Goal: Information Seeking & Learning: Find specific fact

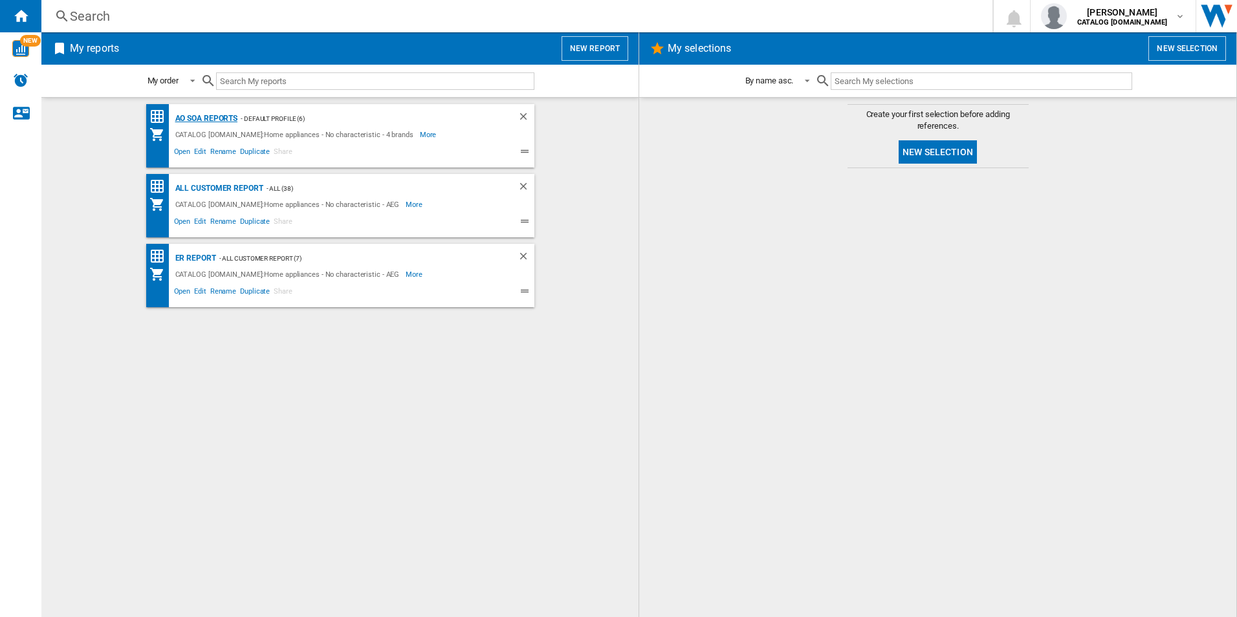
click at [201, 116] on div "AO SOA Reports" at bounding box center [205, 119] width 66 height 16
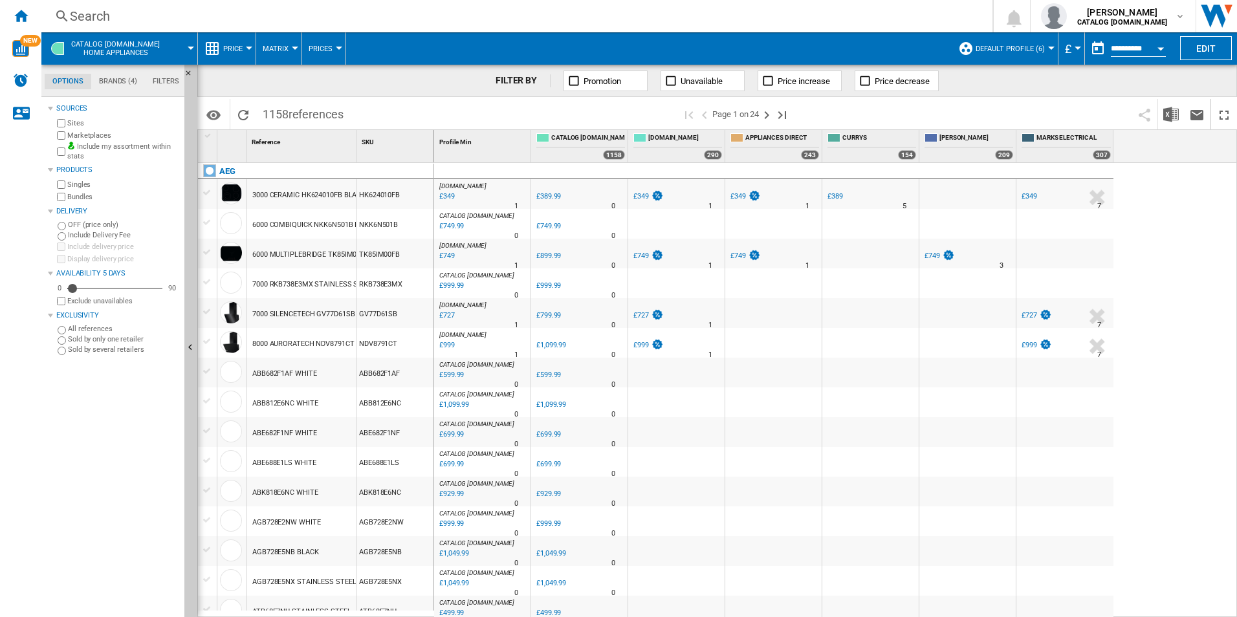
click at [398, 18] on div "Search" at bounding box center [514, 16] width 889 height 18
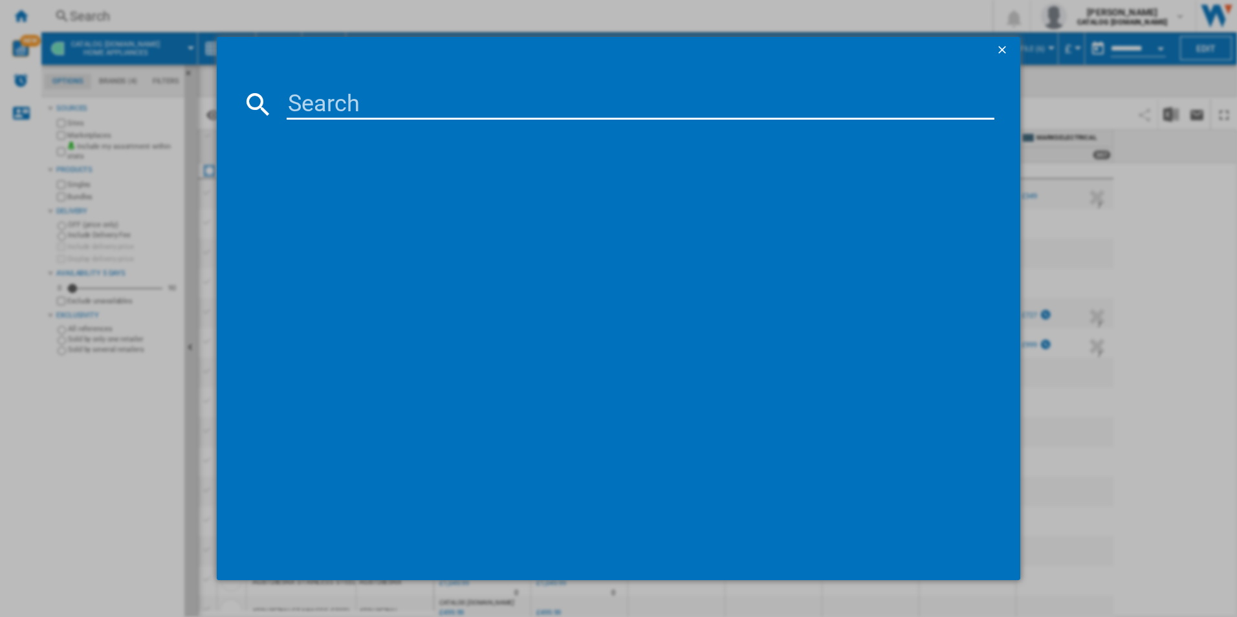
click at [415, 109] on input at bounding box center [641, 104] width 708 height 31
paste input "TR718L4B"
type input "TR718L4B"
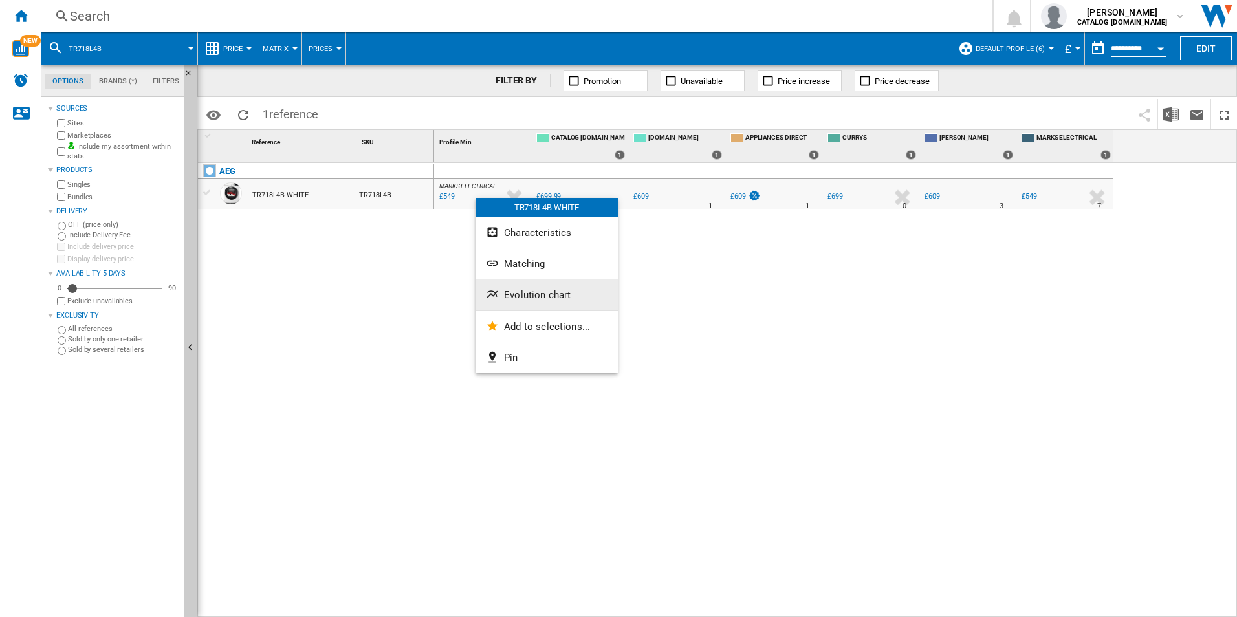
click at [516, 303] on button "Evolution chart" at bounding box center [546, 294] width 142 height 31
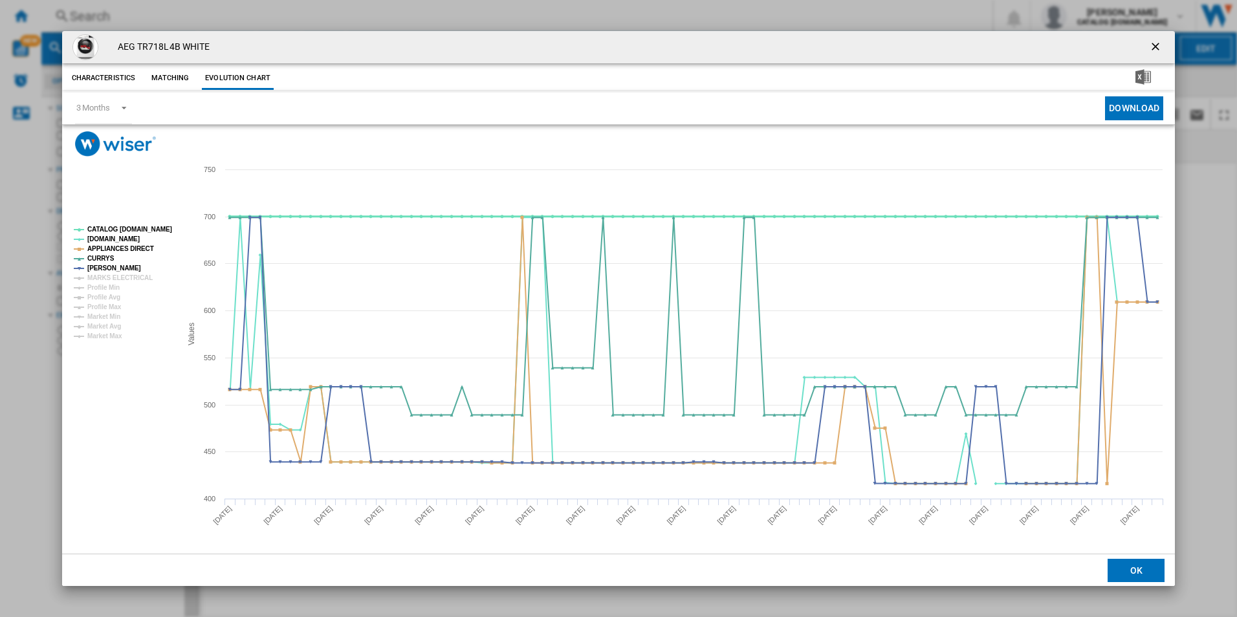
click at [131, 226] on tspan "CATALOG [DOMAIN_NAME]" at bounding box center [129, 229] width 85 height 7
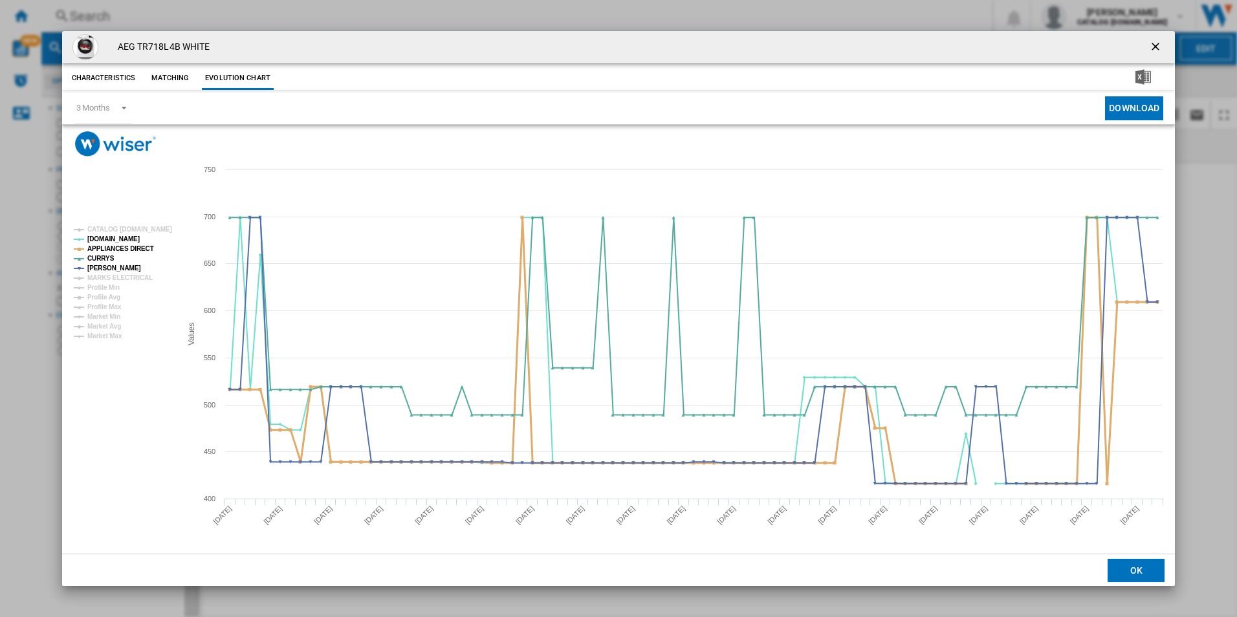
click at [137, 246] on tspan "APPLIANCES DIRECT" at bounding box center [120, 248] width 67 height 7
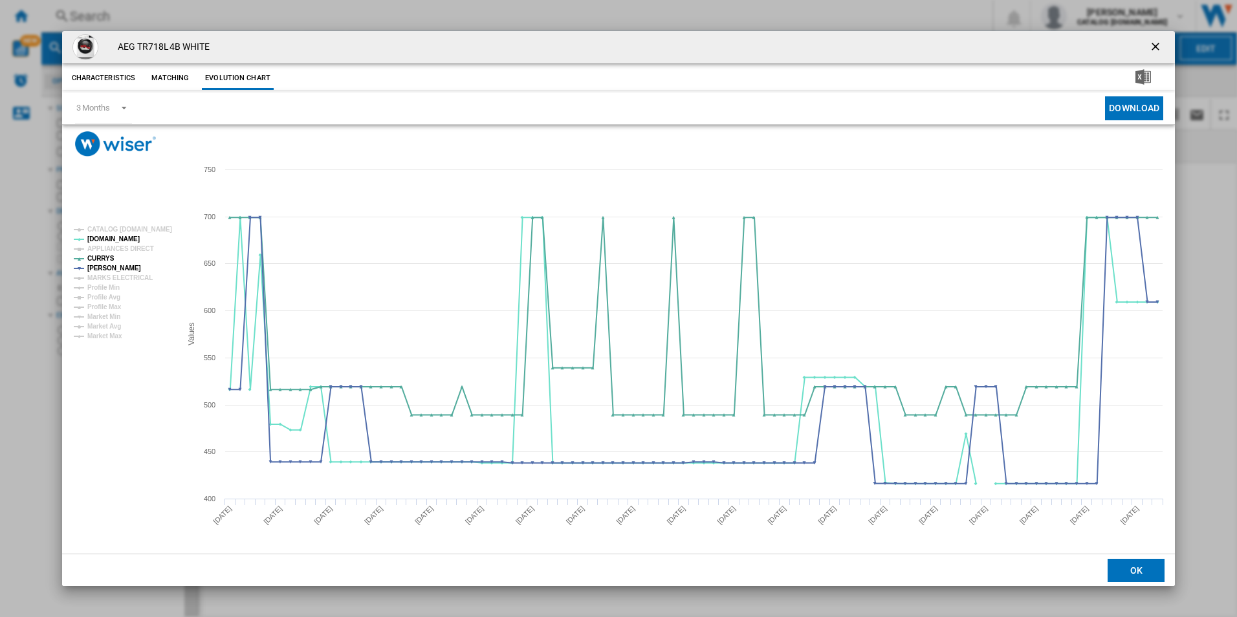
click at [1159, 45] on ng-md-icon "getI18NText('BUTTONS.CLOSE_DIALOG')" at bounding box center [1157, 48] width 16 height 16
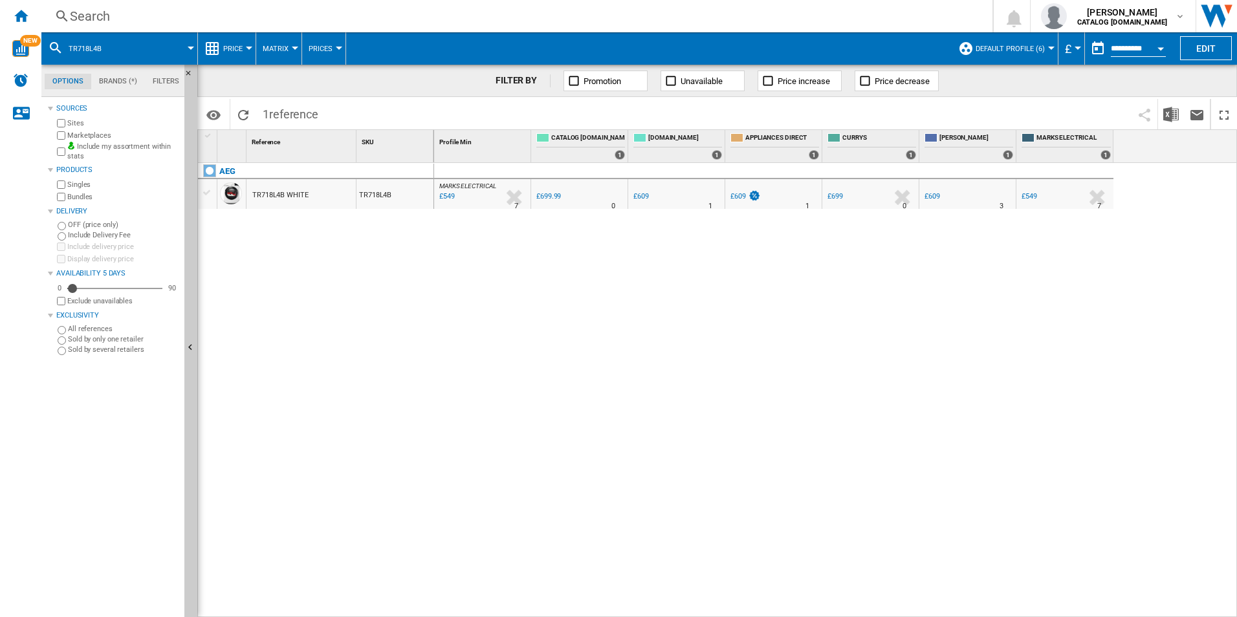
click at [730, 20] on div "Search" at bounding box center [514, 16] width 889 height 18
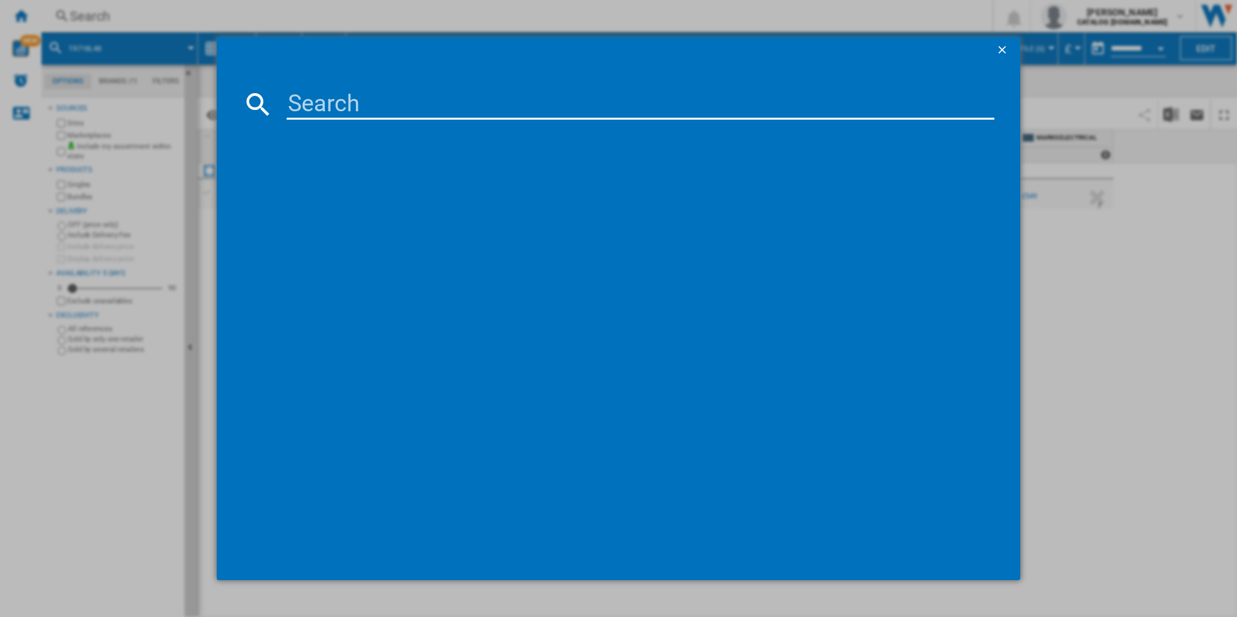
type input "LFX50942B"
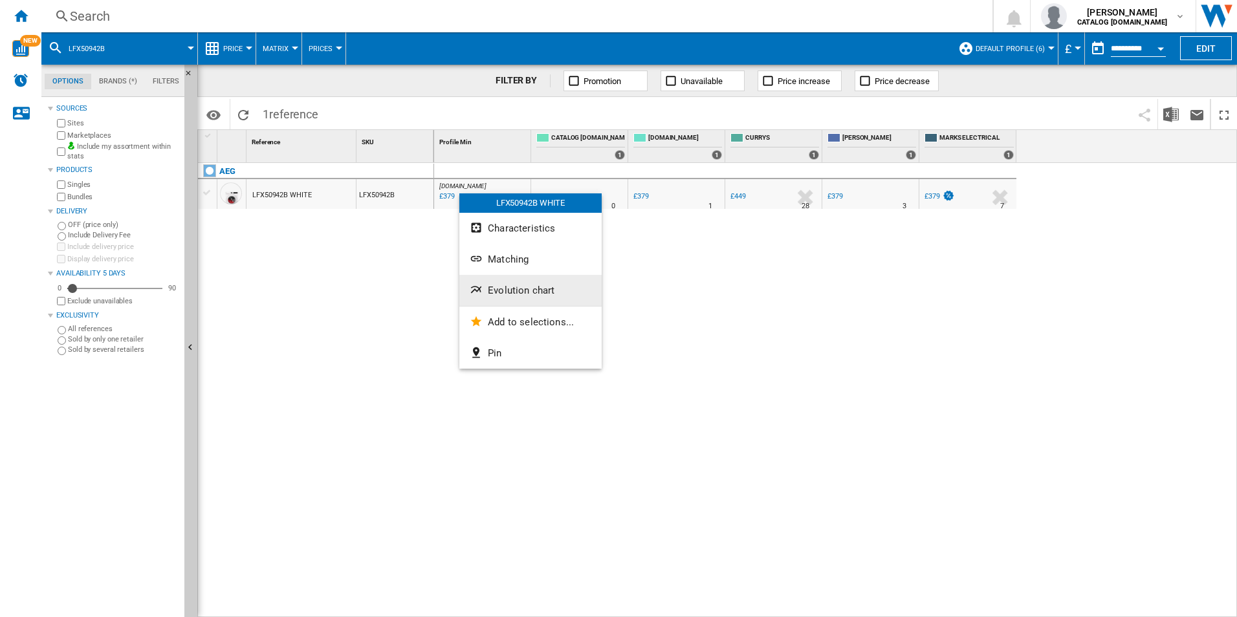
click at [516, 290] on span "Evolution chart" at bounding box center [521, 291] width 67 height 12
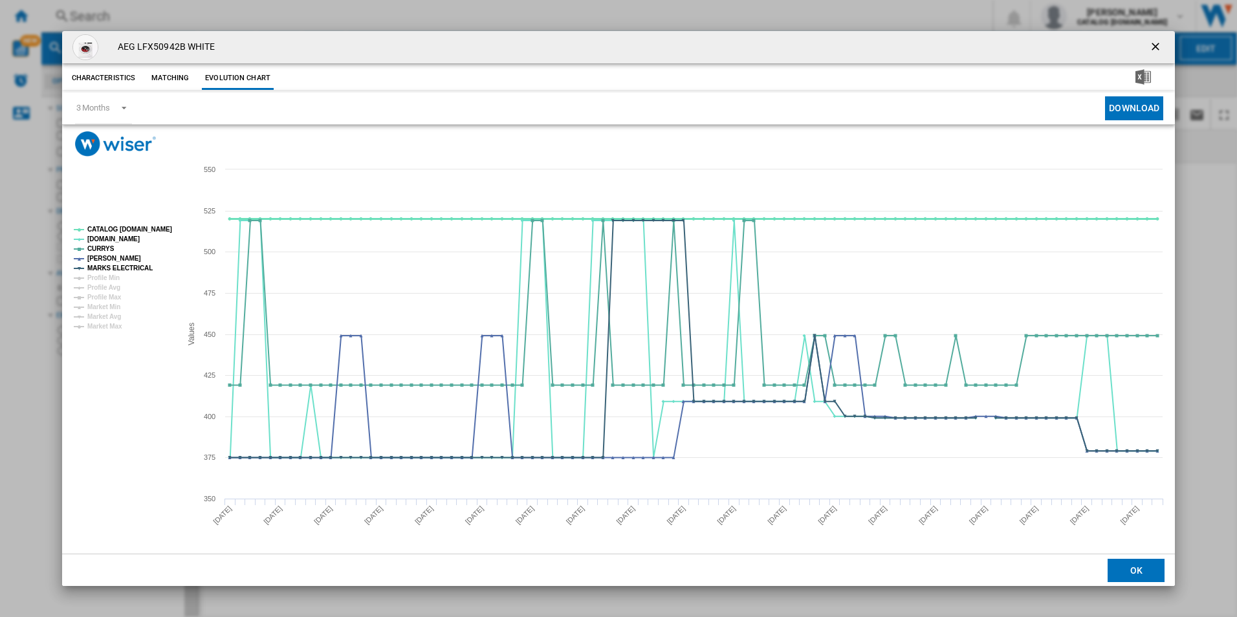
click at [149, 230] on tspan "CATALOG [DOMAIN_NAME]" at bounding box center [129, 229] width 85 height 7
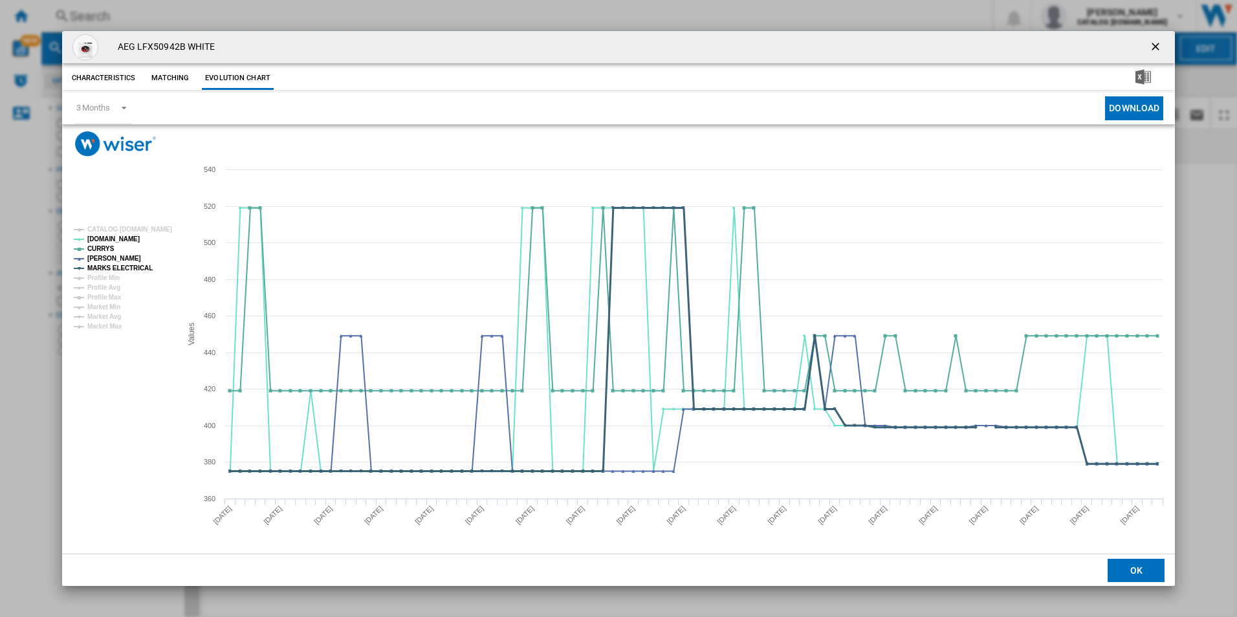
click at [132, 267] on tspan "MARKS ELECTRICAL" at bounding box center [119, 268] width 65 height 7
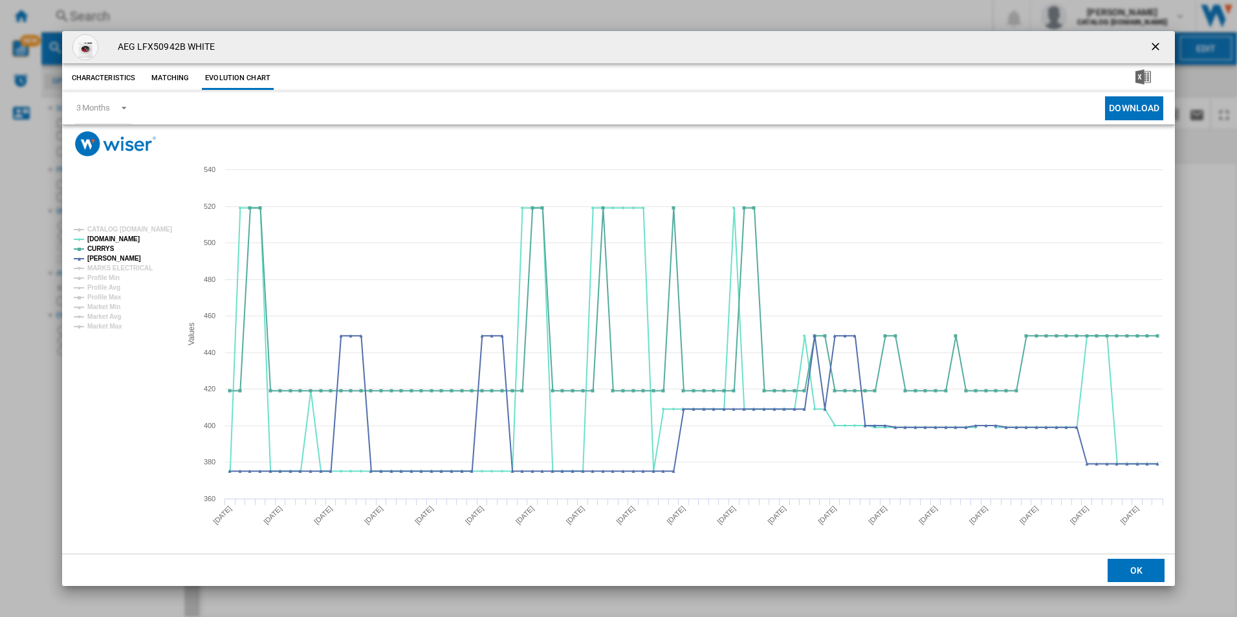
click at [1153, 42] on ng-md-icon "getI18NText('BUTTONS.CLOSE_DIALOG')" at bounding box center [1157, 48] width 16 height 16
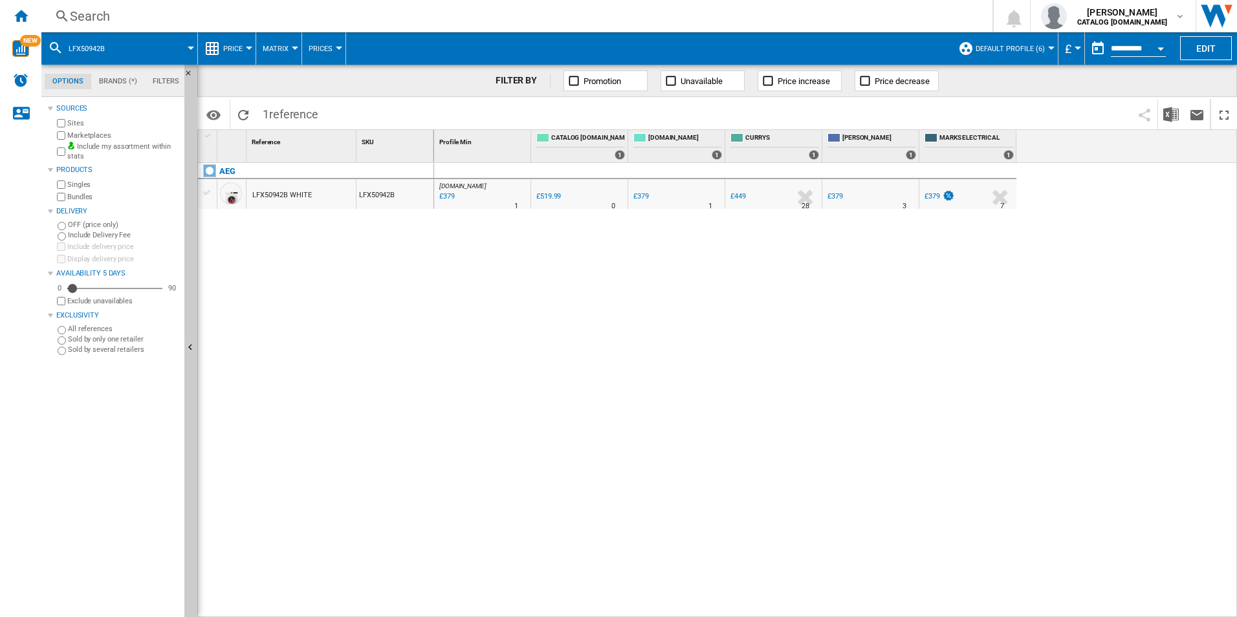
click at [834, 17] on div "Search" at bounding box center [514, 16] width 889 height 18
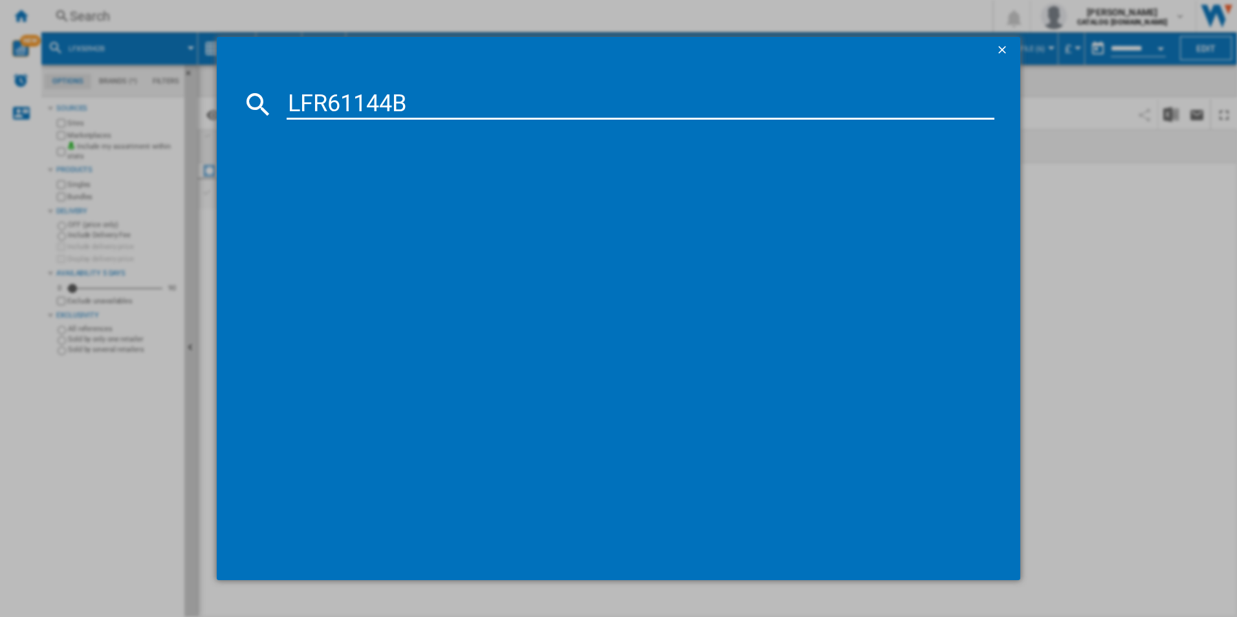
type input "LFR61144B"
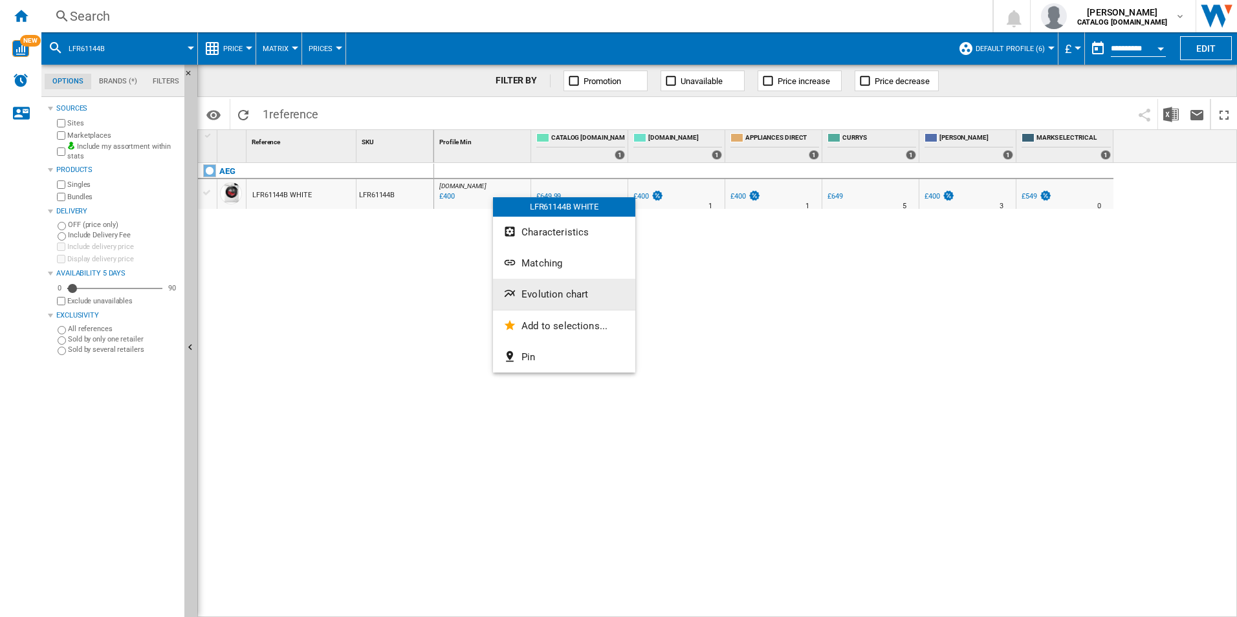
click at [539, 300] on span "Evolution chart" at bounding box center [554, 295] width 67 height 12
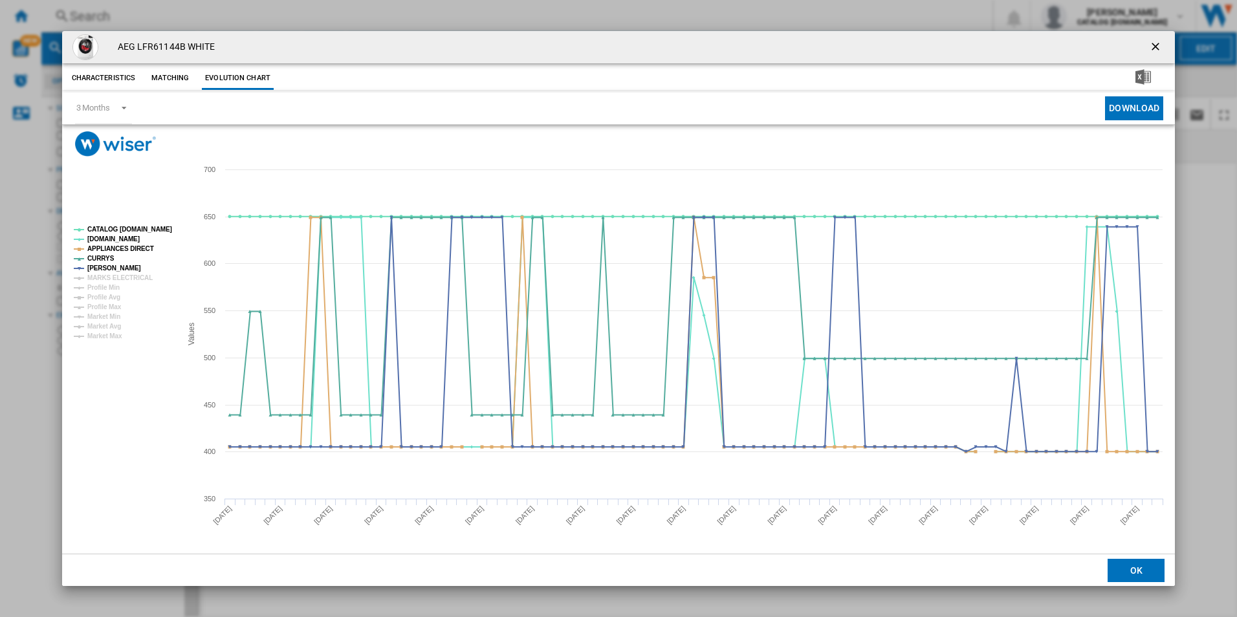
click at [116, 223] on rect "Product popup" at bounding box center [122, 283] width 107 height 124
click at [124, 226] on tspan "CATALOG [DOMAIN_NAME]" at bounding box center [129, 229] width 85 height 7
click at [135, 248] on tspan "APPLIANCES DIRECT" at bounding box center [120, 248] width 67 height 7
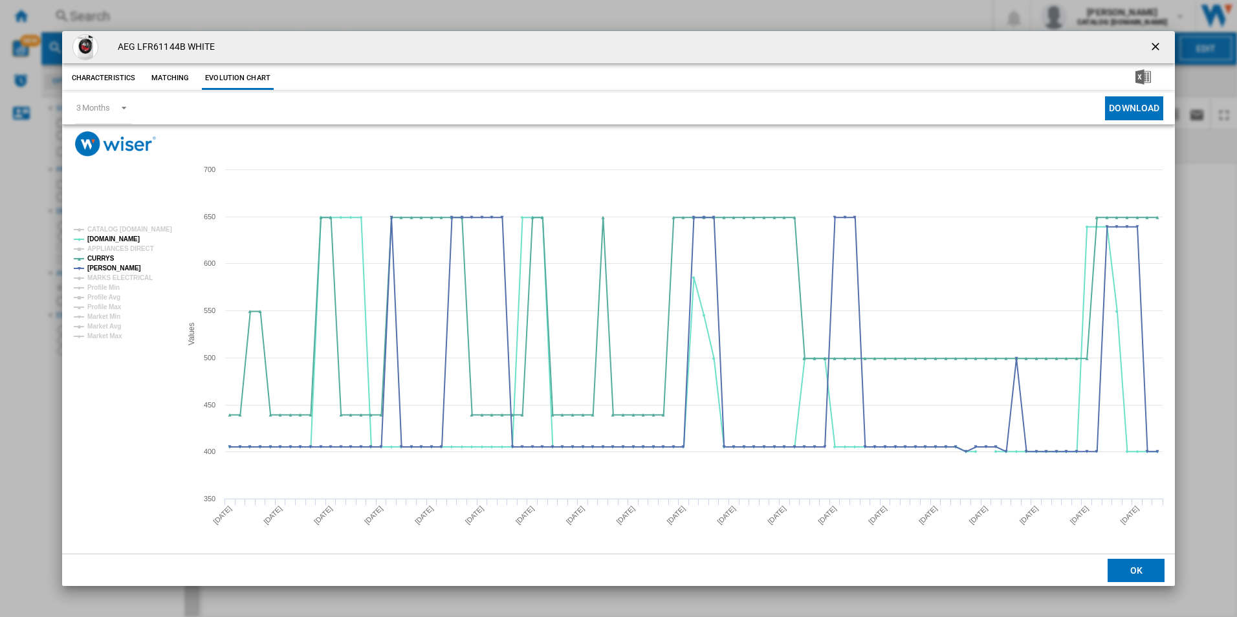
click at [1157, 40] on ng-md-icon "getI18NText('BUTTONS.CLOSE_DIALOG')" at bounding box center [1157, 48] width 16 height 16
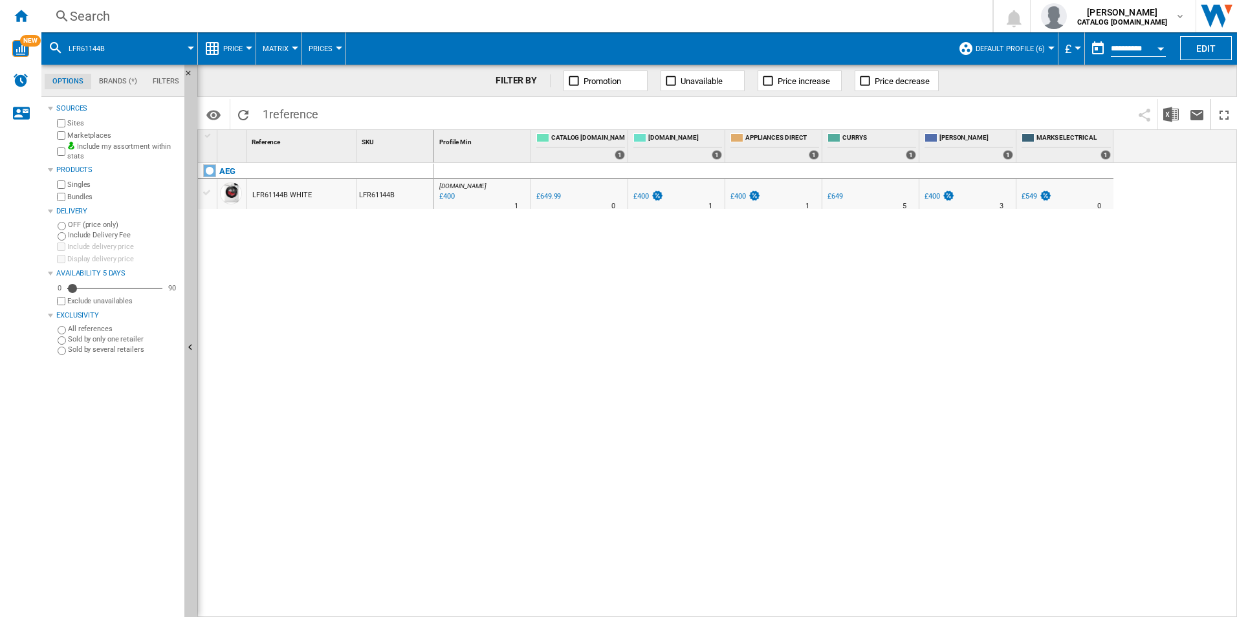
click at [490, 13] on div "Search" at bounding box center [514, 16] width 889 height 18
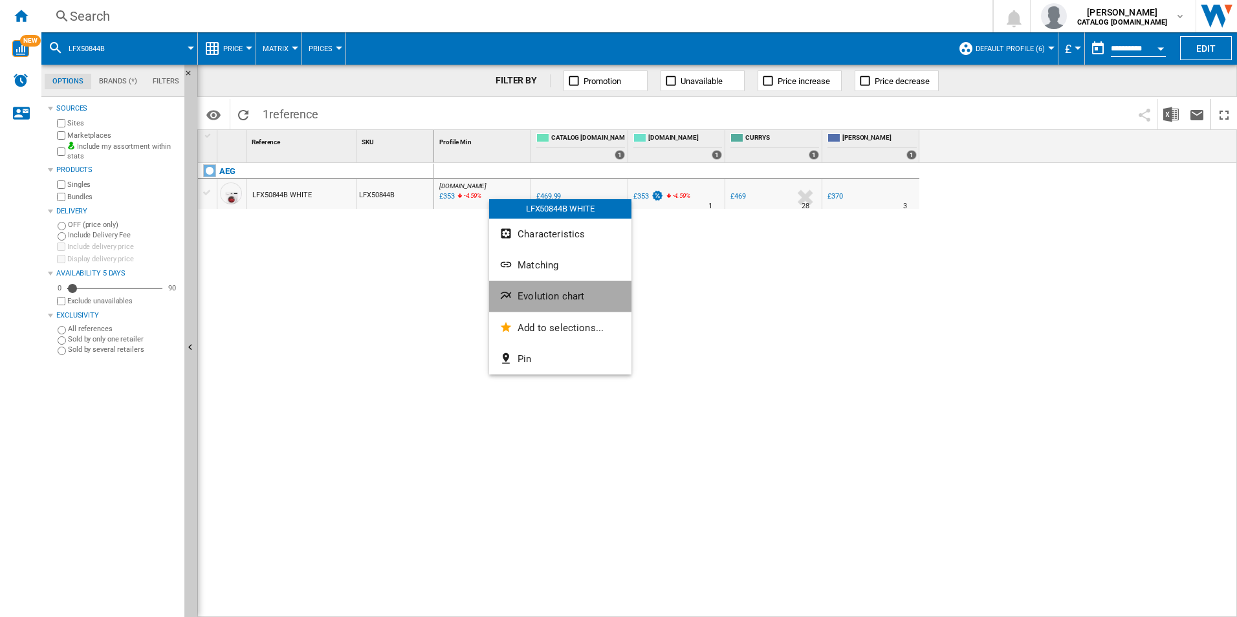
click at [527, 293] on span "Evolution chart" at bounding box center [550, 296] width 67 height 12
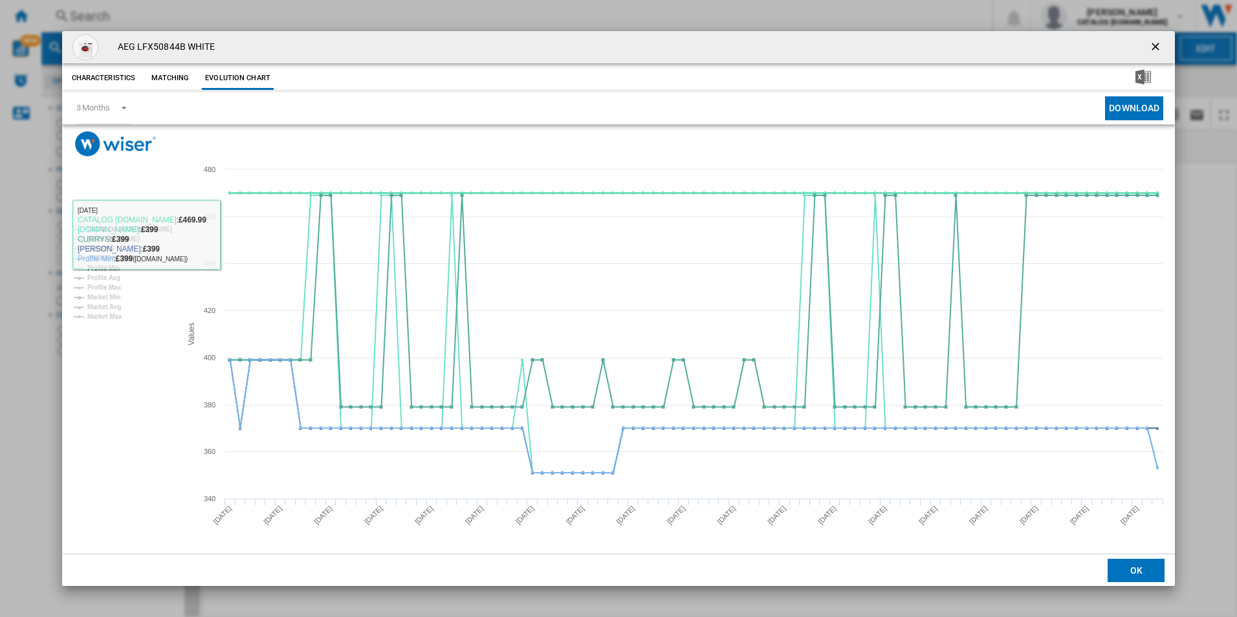
click at [145, 226] on tspan "CATALOG [DOMAIN_NAME]" at bounding box center [129, 229] width 85 height 7
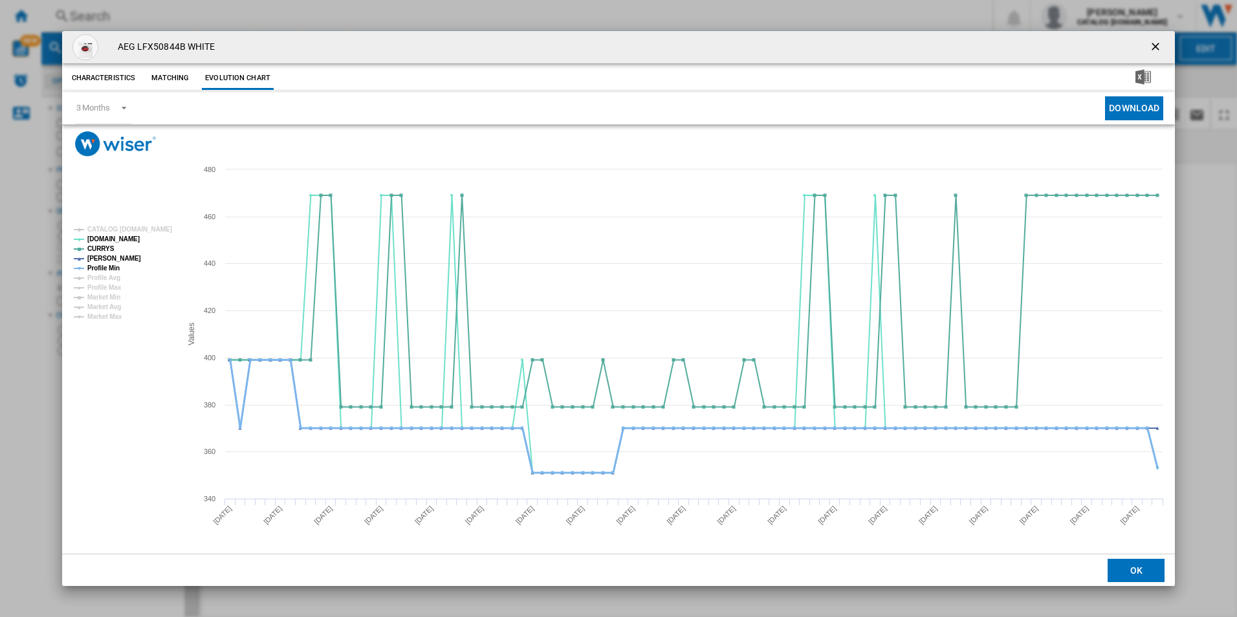
click at [108, 268] on tspan "Profile Min" at bounding box center [103, 268] width 32 height 7
drag, startPoint x: 1160, startPoint y: 44, endPoint x: 1146, endPoint y: 42, distance: 13.7
click at [1160, 44] on ng-md-icon "getI18NText('BUTTONS.CLOSE_DIALOG')" at bounding box center [1157, 48] width 16 height 16
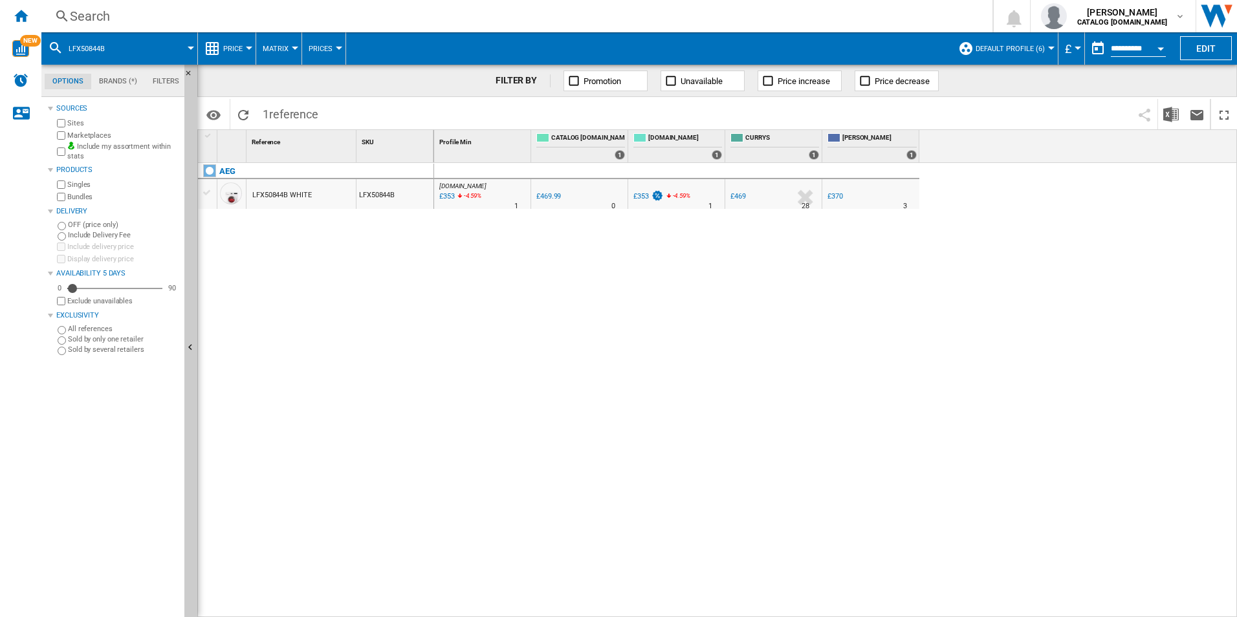
click at [941, 16] on div "Search" at bounding box center [514, 16] width 889 height 18
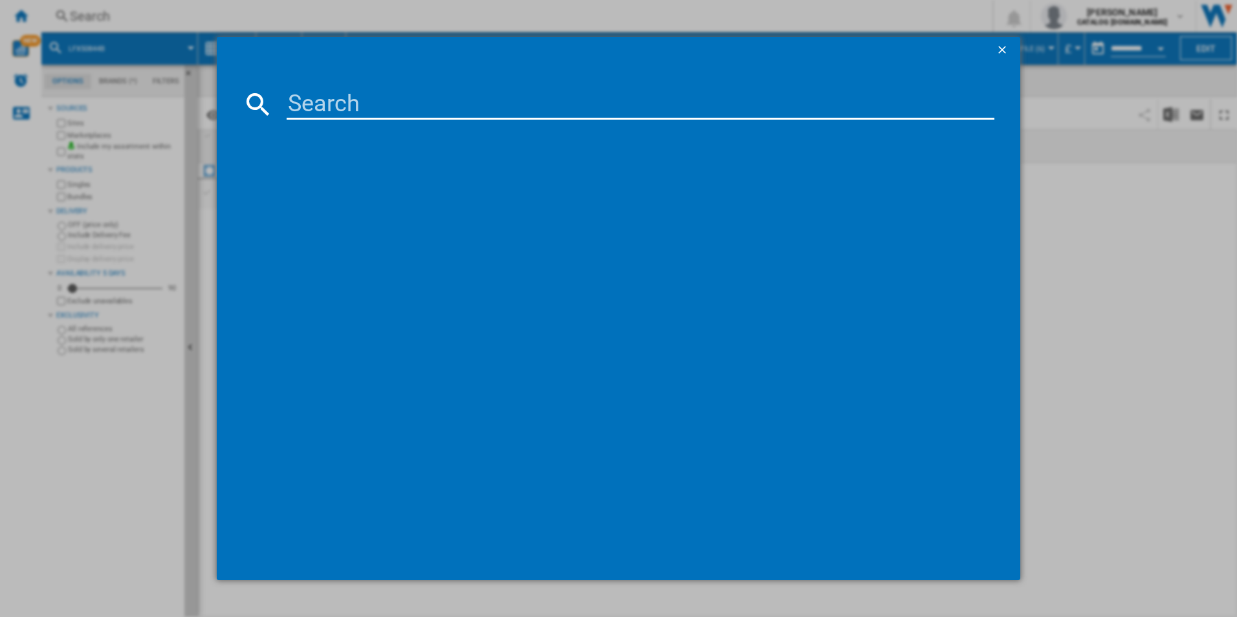
type input "LWX60846B"
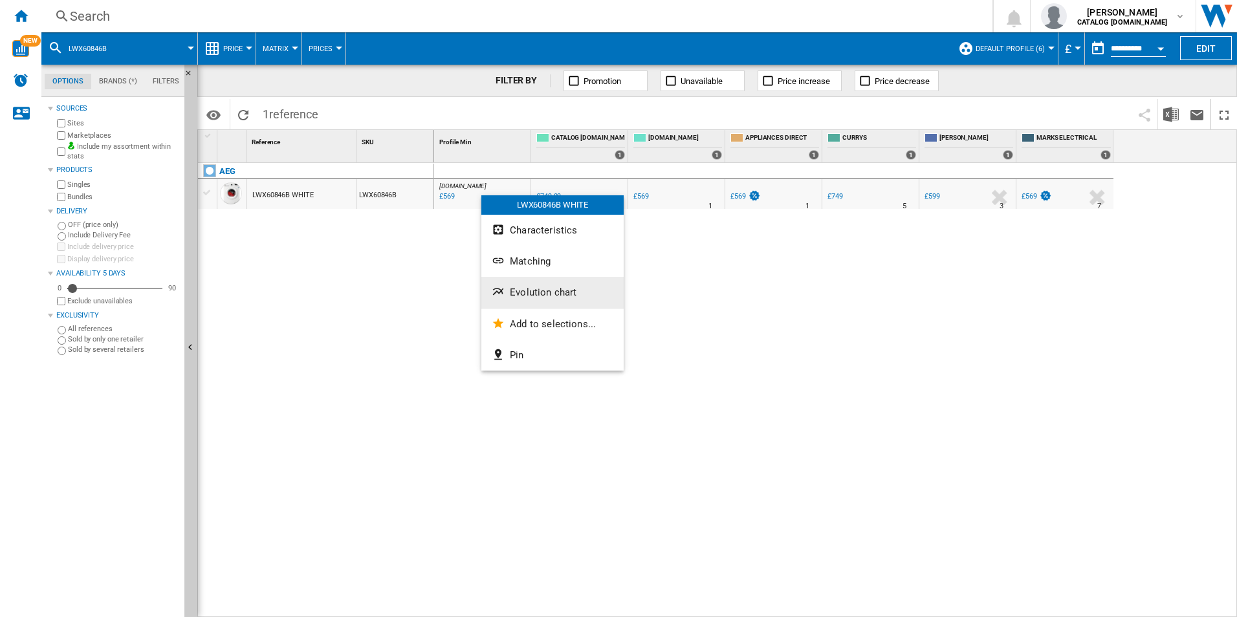
click at [549, 296] on span "Evolution chart" at bounding box center [543, 293] width 67 height 12
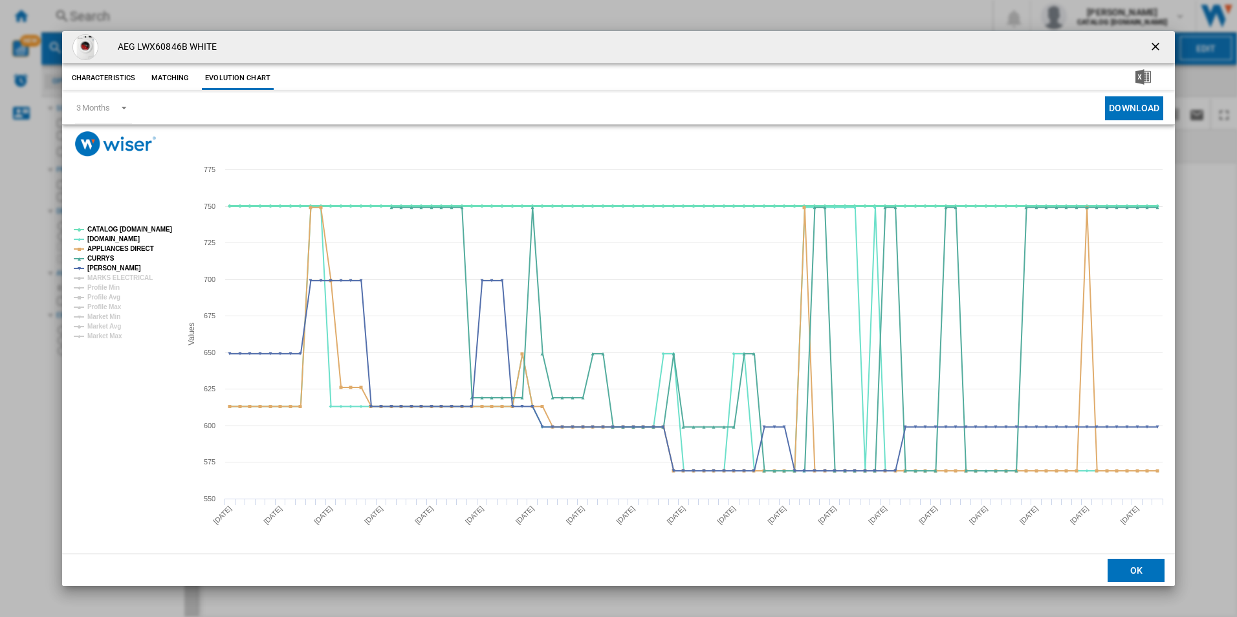
click at [162, 230] on tspan "CATALOG [DOMAIN_NAME]" at bounding box center [129, 229] width 85 height 7
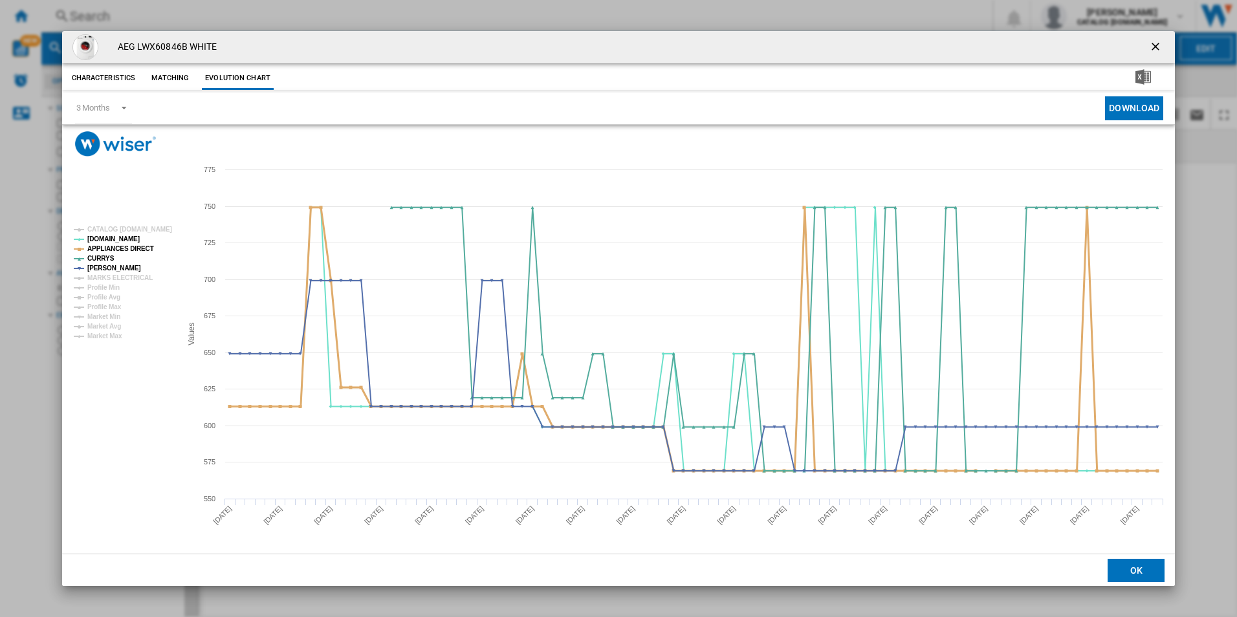
click at [138, 246] on tspan "APPLIANCES DIRECT" at bounding box center [120, 248] width 67 height 7
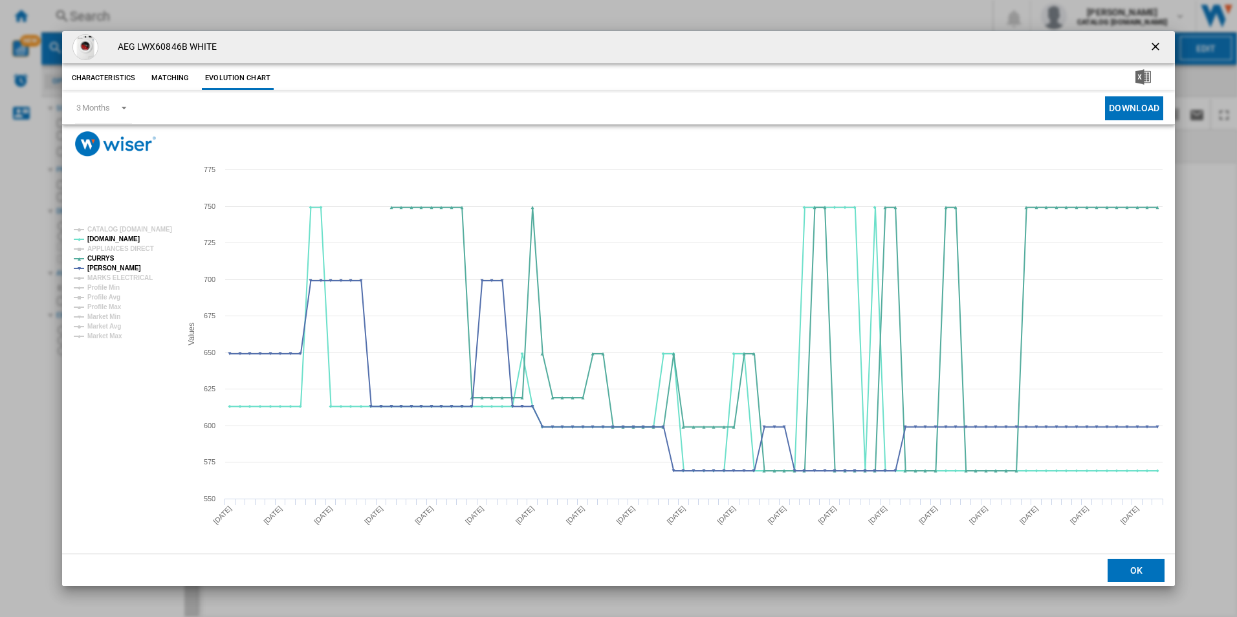
click at [1153, 50] on ng-md-icon "getI18NText('BUTTONS.CLOSE_DIALOG')" at bounding box center [1157, 48] width 16 height 16
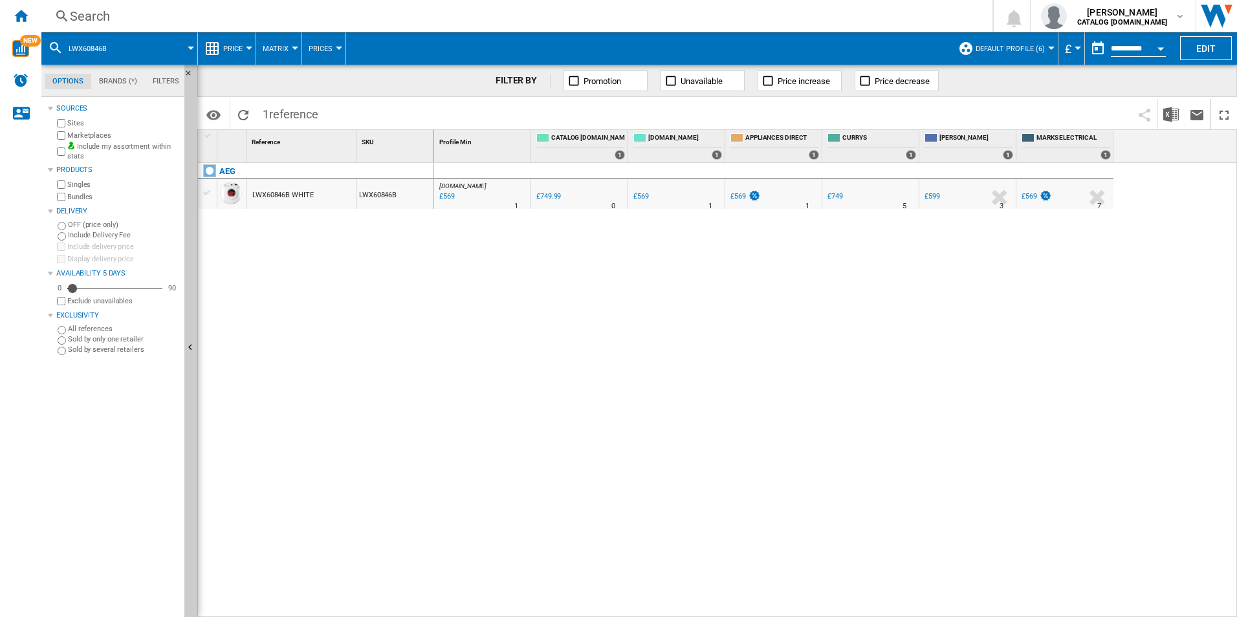
click at [833, 8] on div "Search" at bounding box center [514, 16] width 889 height 18
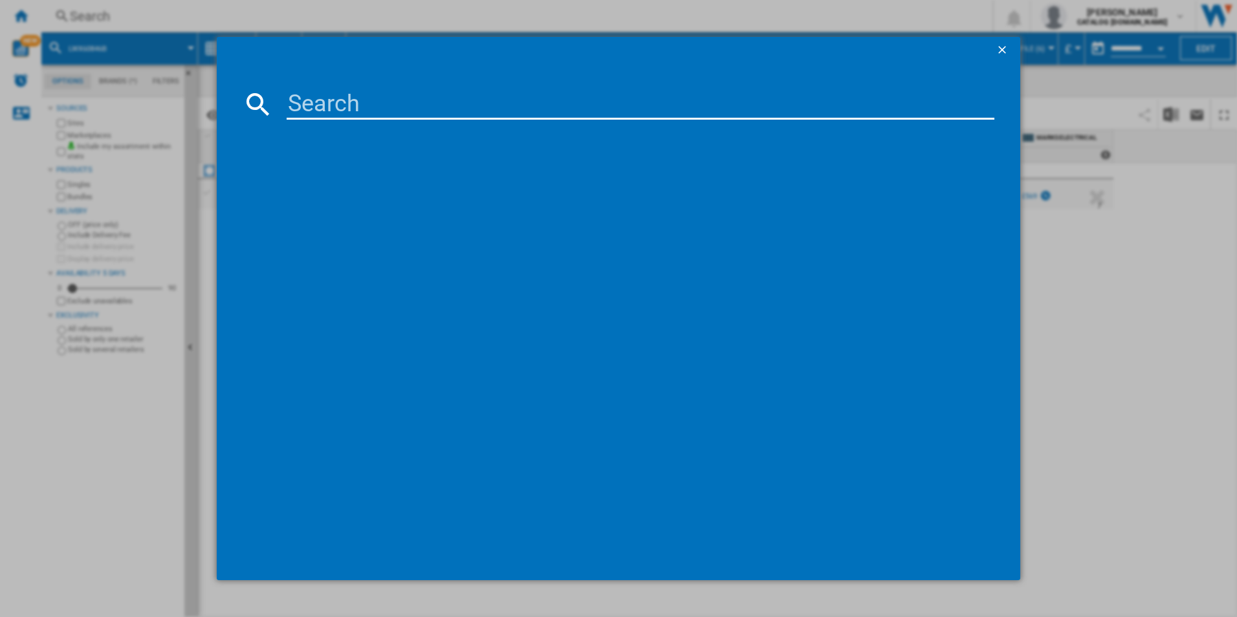
paste input "LFR61944B"
type input "LFR61944B"
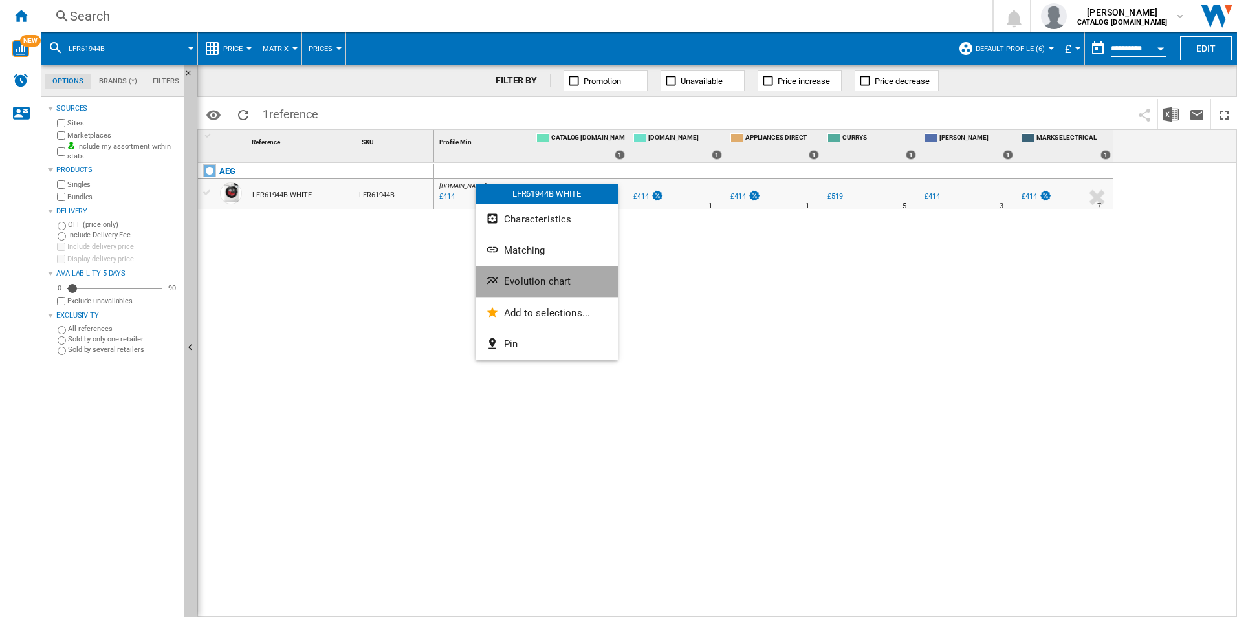
click at [507, 284] on span "Evolution chart" at bounding box center [537, 282] width 67 height 12
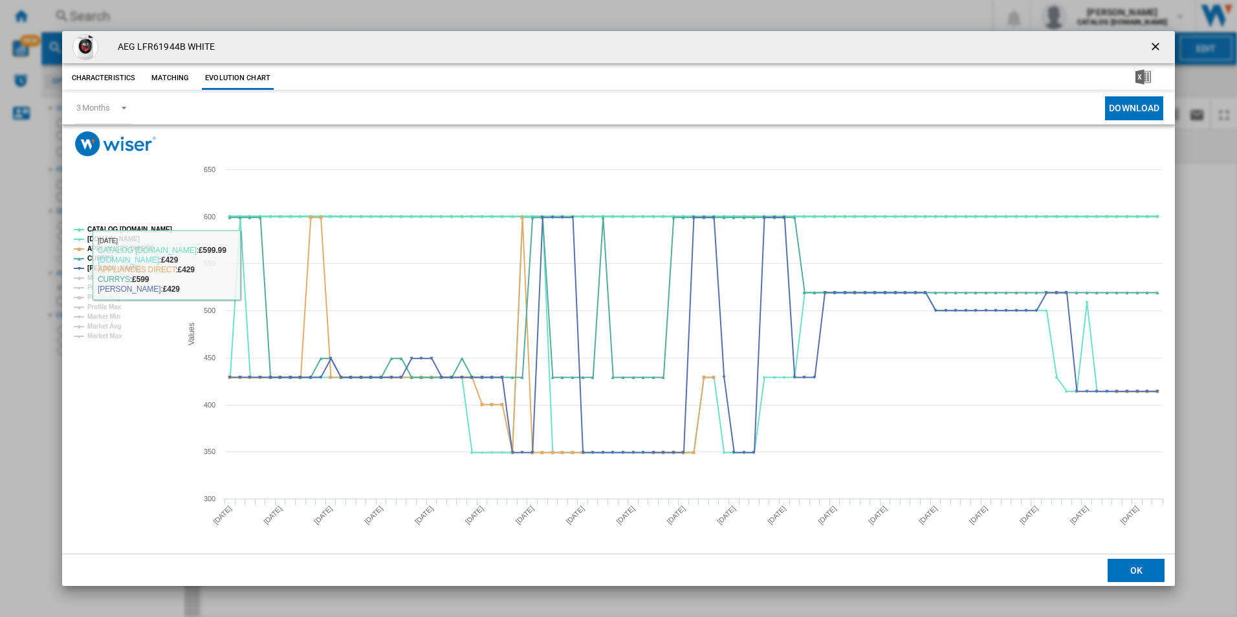
click at [157, 226] on tspan "CATALOG [DOMAIN_NAME]" at bounding box center [129, 229] width 85 height 7
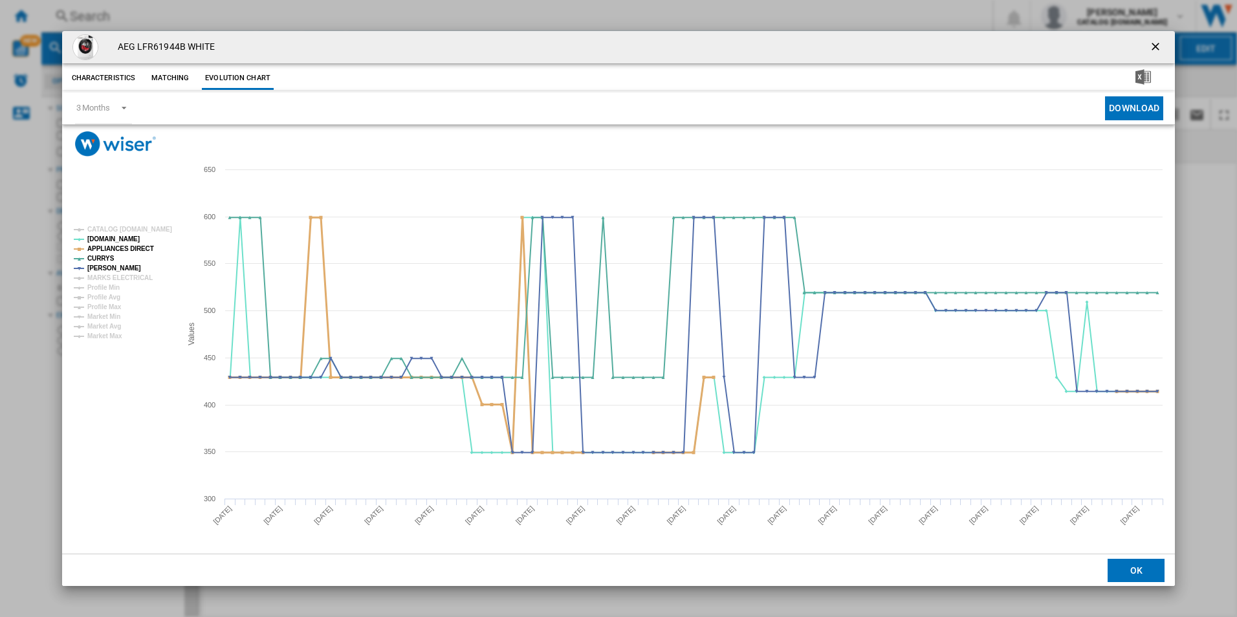
click at [130, 252] on tspan "APPLIANCES DIRECT" at bounding box center [120, 248] width 67 height 7
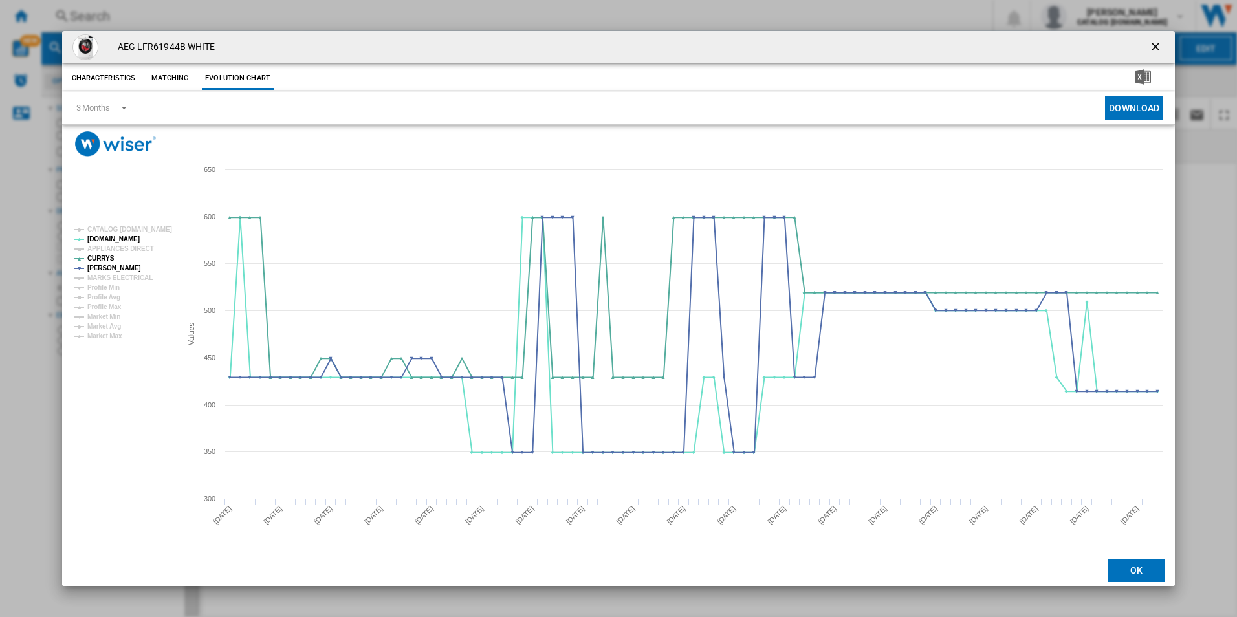
click at [1154, 49] on ng-md-icon "getI18NText('BUTTONS.CLOSE_DIALOG')" at bounding box center [1157, 48] width 16 height 16
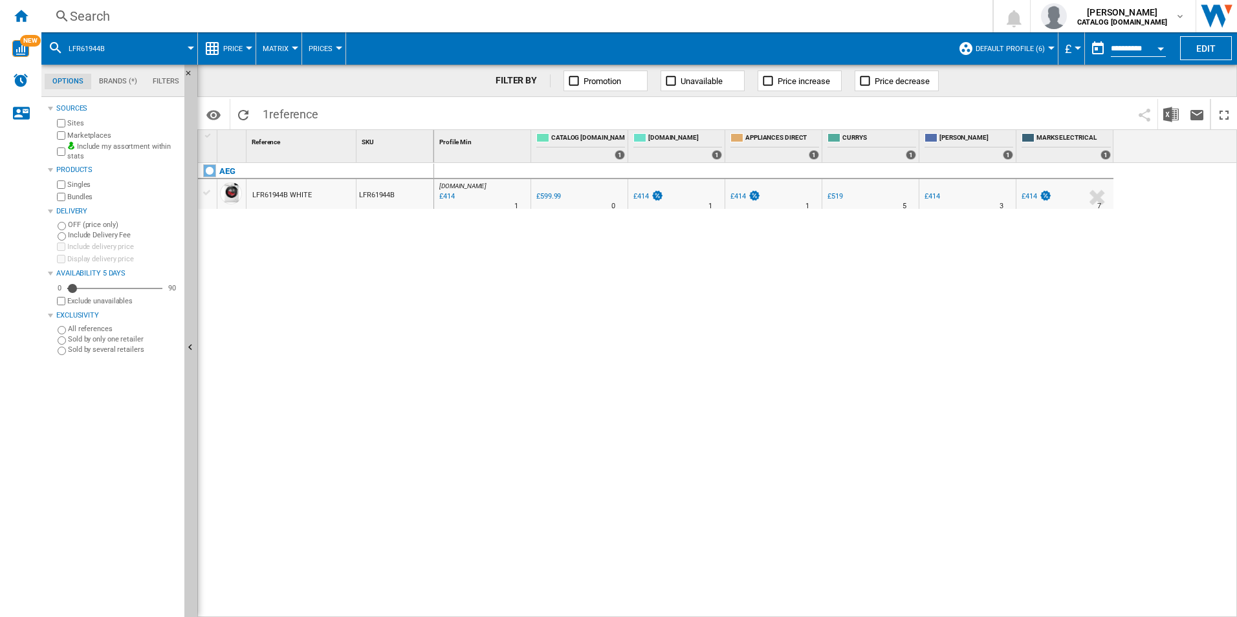
click at [776, 7] on div "Search" at bounding box center [514, 16] width 889 height 18
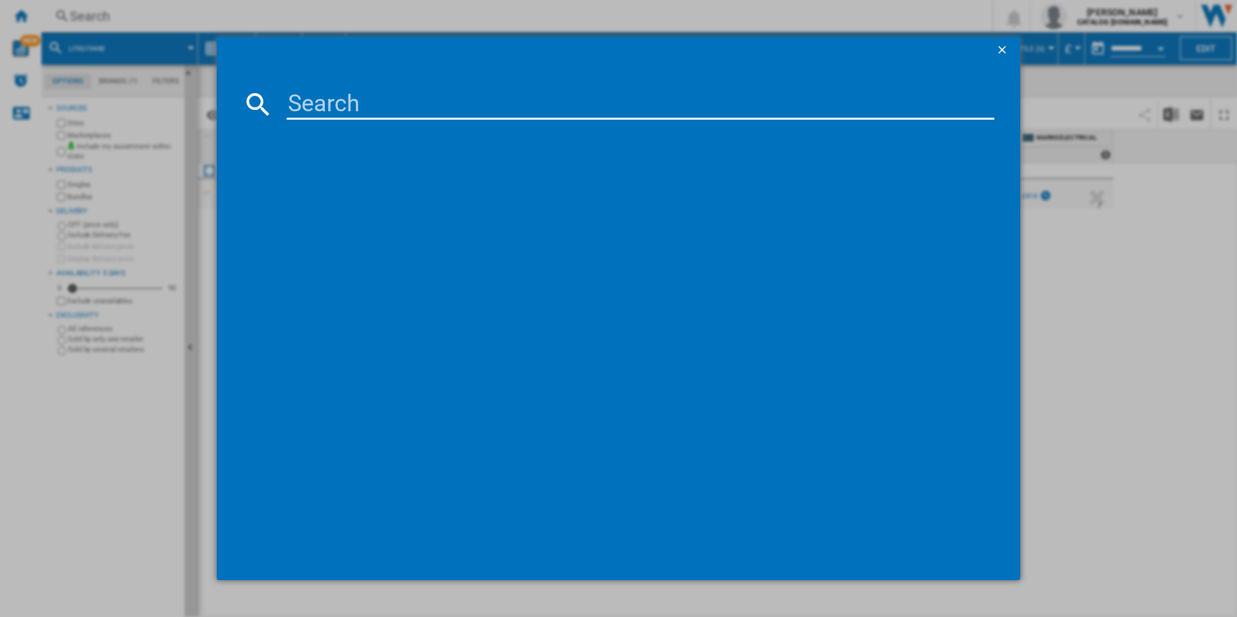
type input "LFR61844B"
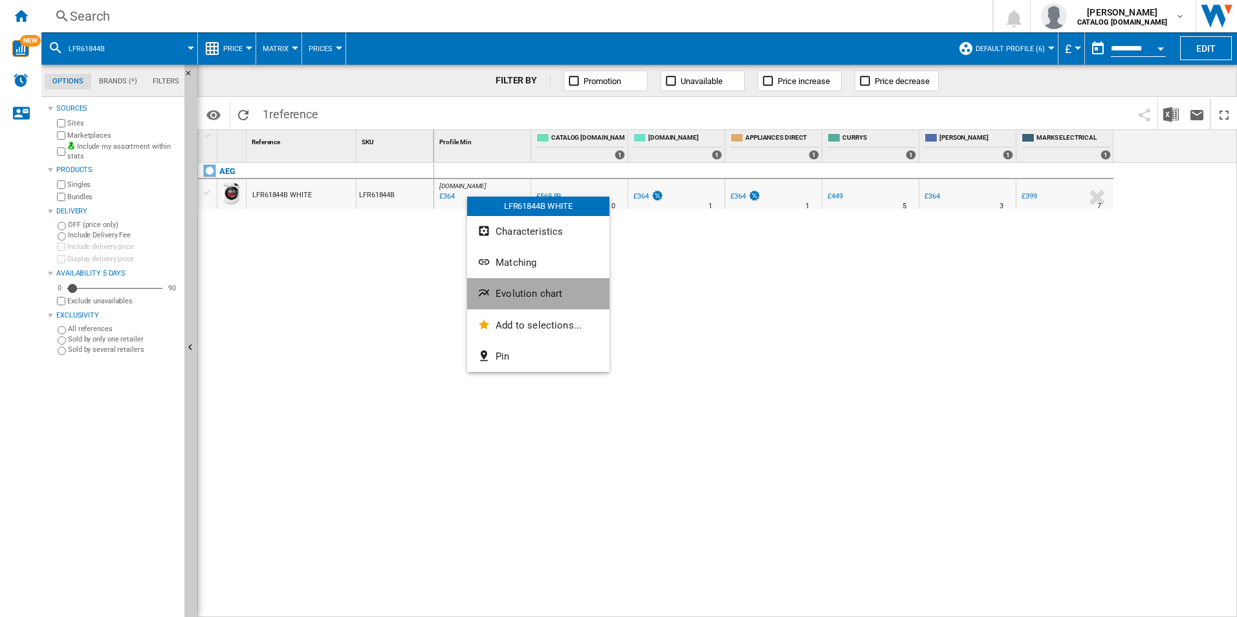
click at [529, 298] on span "Evolution chart" at bounding box center [529, 294] width 67 height 12
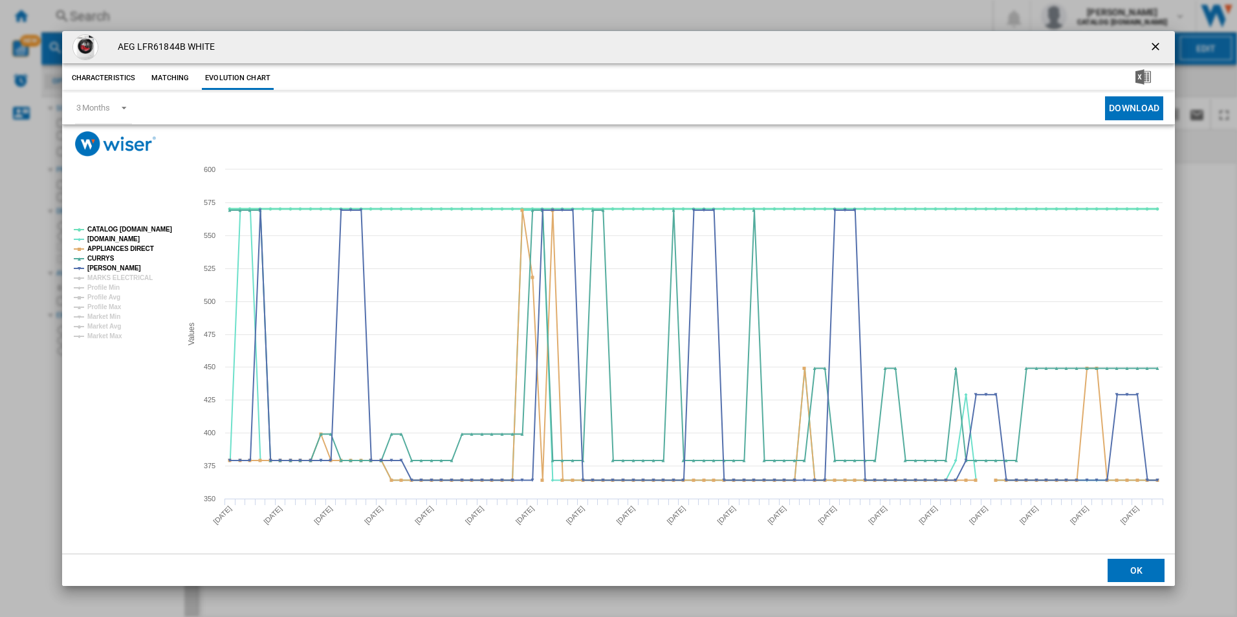
click at [146, 227] on tspan "CATALOG [DOMAIN_NAME]" at bounding box center [129, 229] width 85 height 7
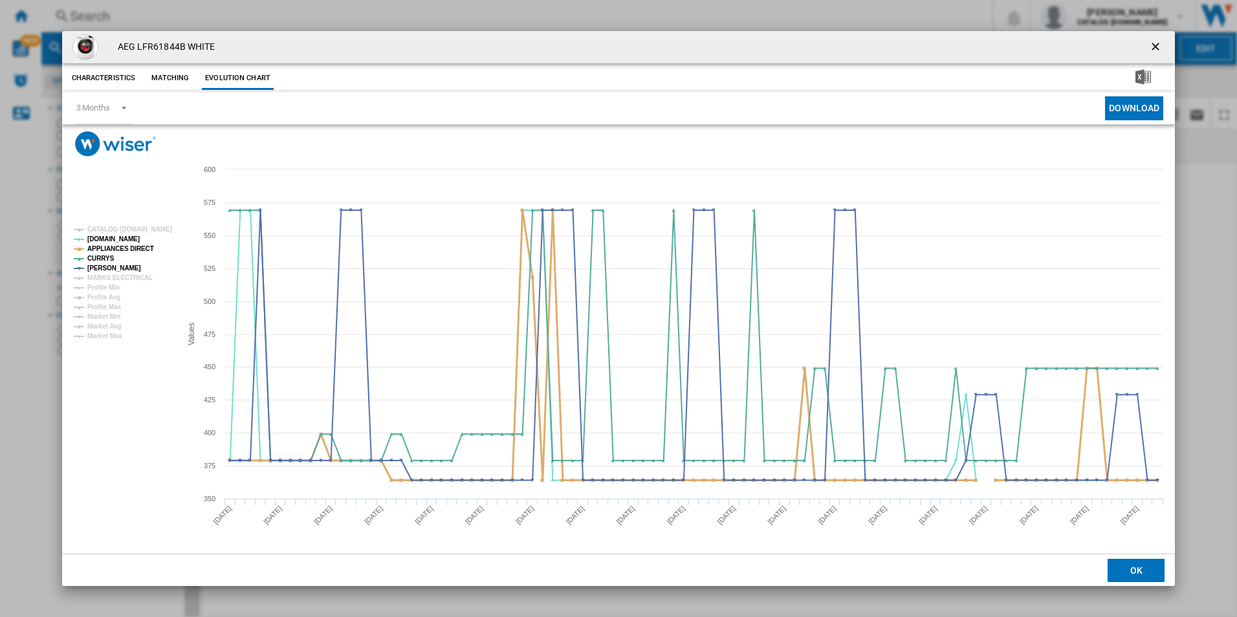
click at [140, 245] on tspan "APPLIANCES DIRECT" at bounding box center [120, 248] width 67 height 7
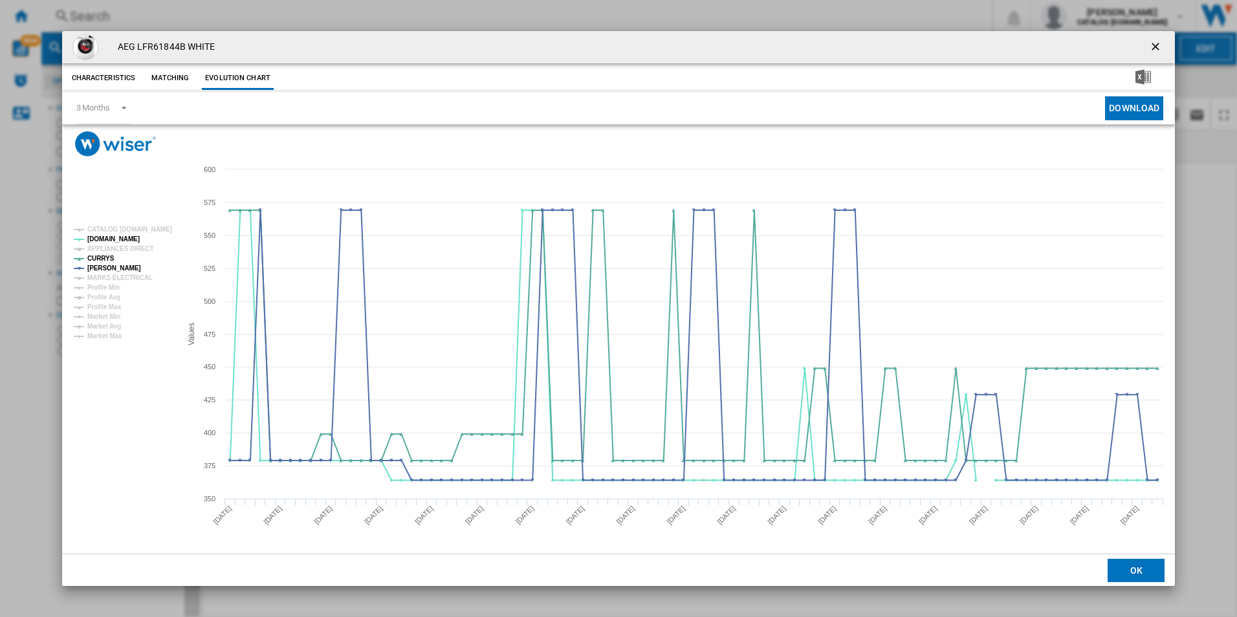
click at [1157, 47] on ng-md-icon "getI18NText('BUTTONS.CLOSE_DIALOG')" at bounding box center [1157, 48] width 16 height 16
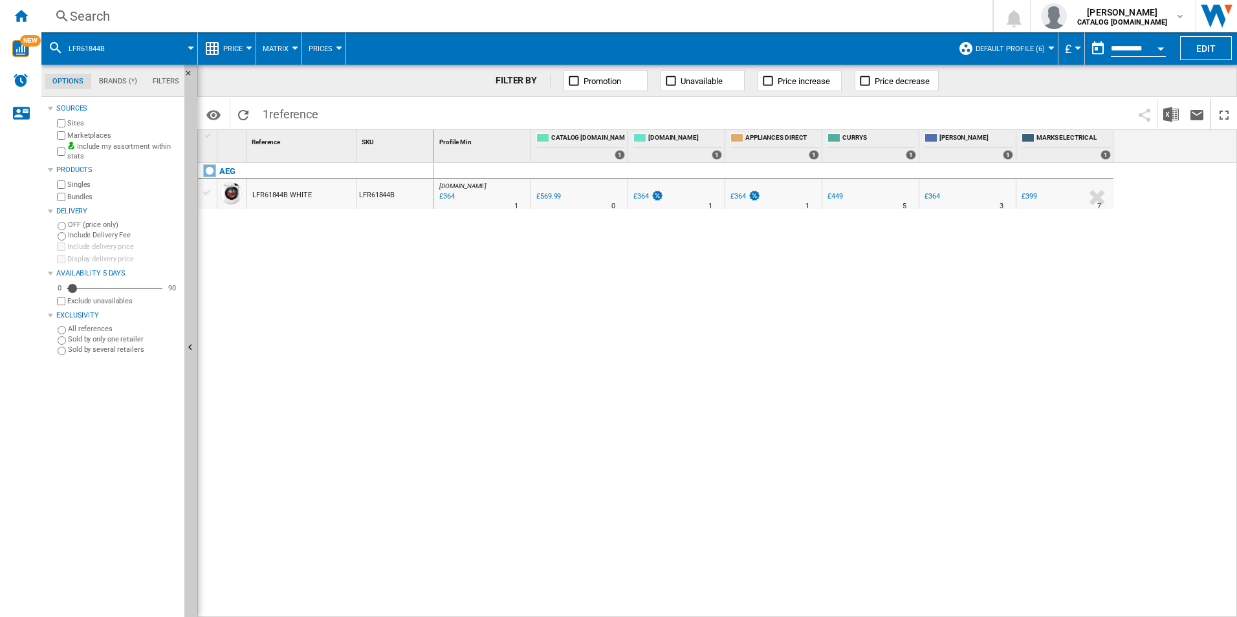
click at [591, 12] on div "Search" at bounding box center [514, 16] width 889 height 18
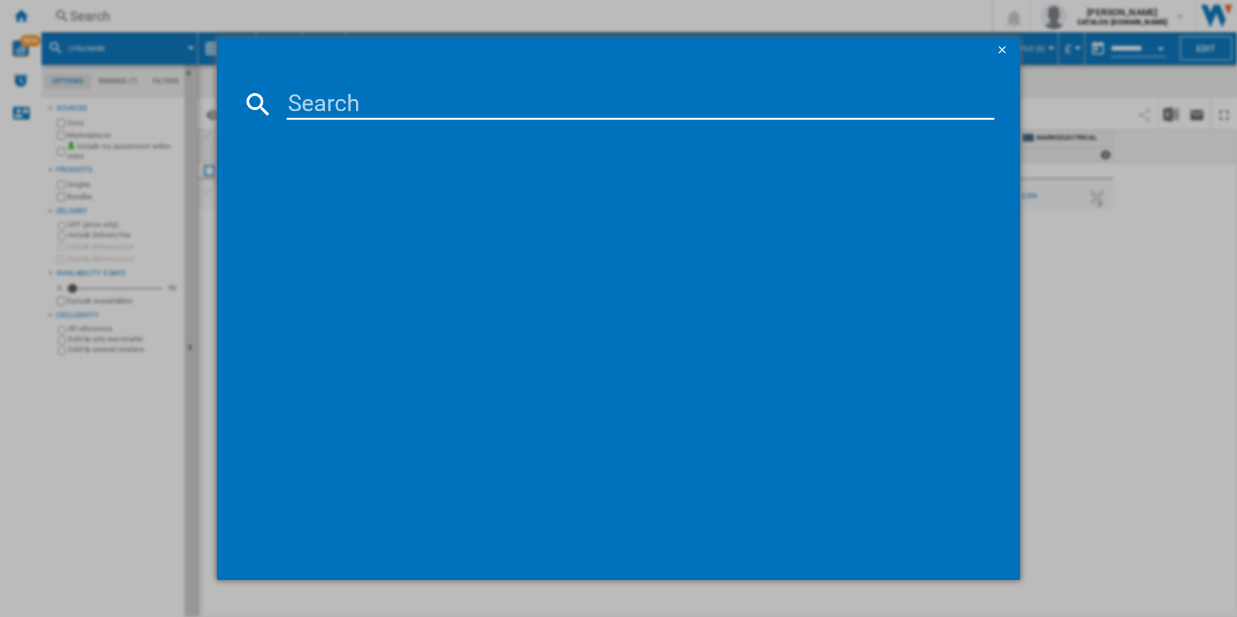
type input "LFR61944AD"
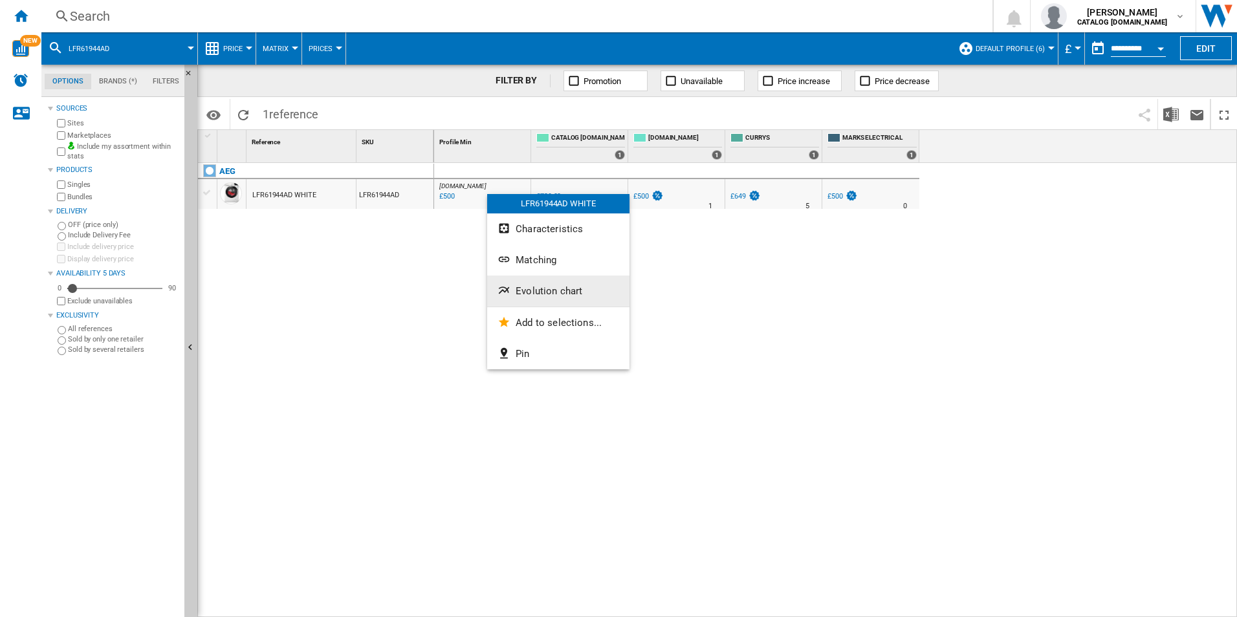
click at [547, 285] on button "Evolution chart" at bounding box center [558, 291] width 142 height 31
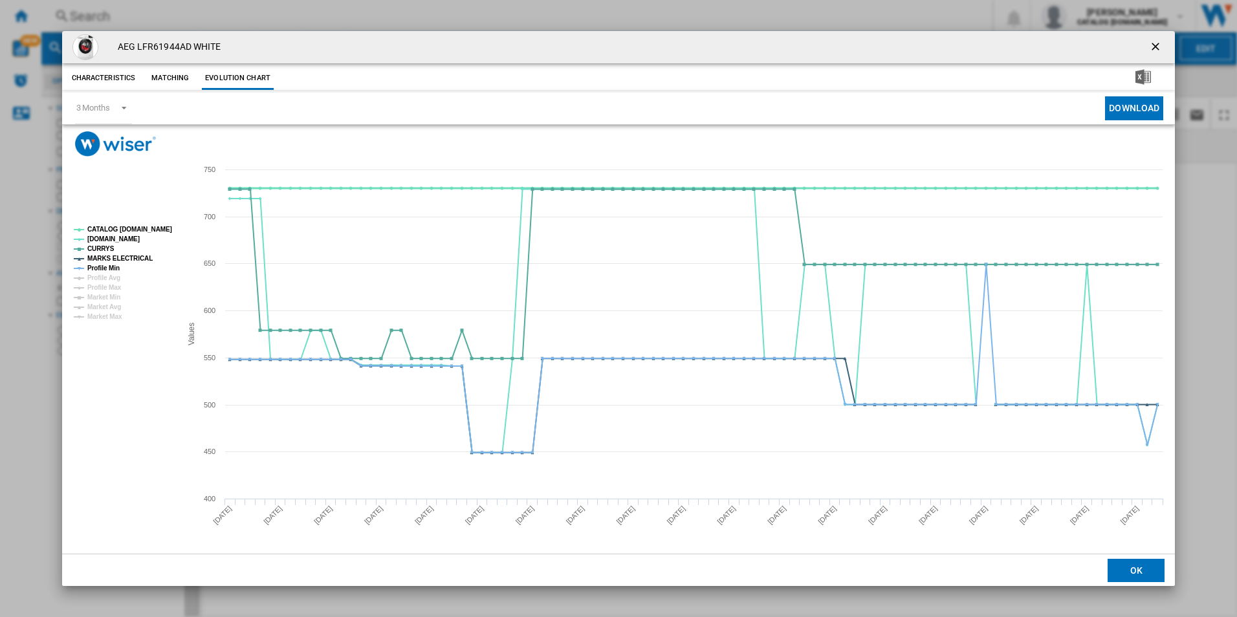
click at [155, 232] on tspan "CATALOG [DOMAIN_NAME]" at bounding box center [129, 229] width 85 height 7
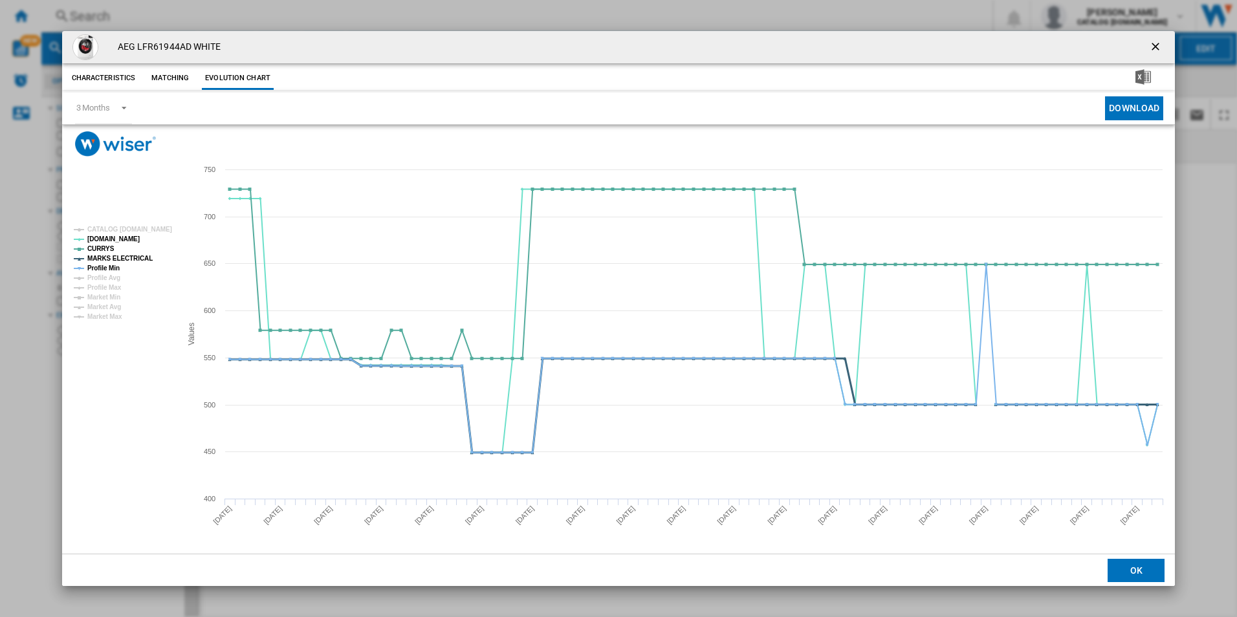
click at [129, 257] on tspan "MARKS ELECTRICAL" at bounding box center [119, 258] width 65 height 7
click at [111, 265] on tspan "Profile Min" at bounding box center [103, 268] width 32 height 7
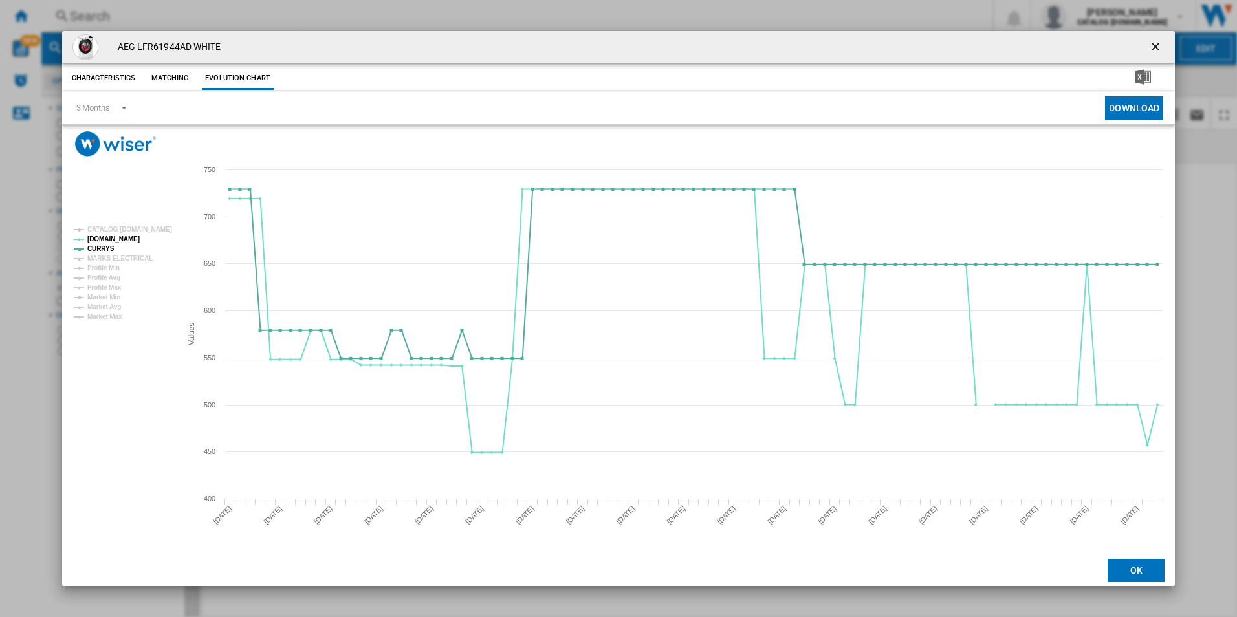
click at [1155, 45] on ng-md-icon "getI18NText('BUTTONS.CLOSE_DIALOG')" at bounding box center [1157, 48] width 16 height 16
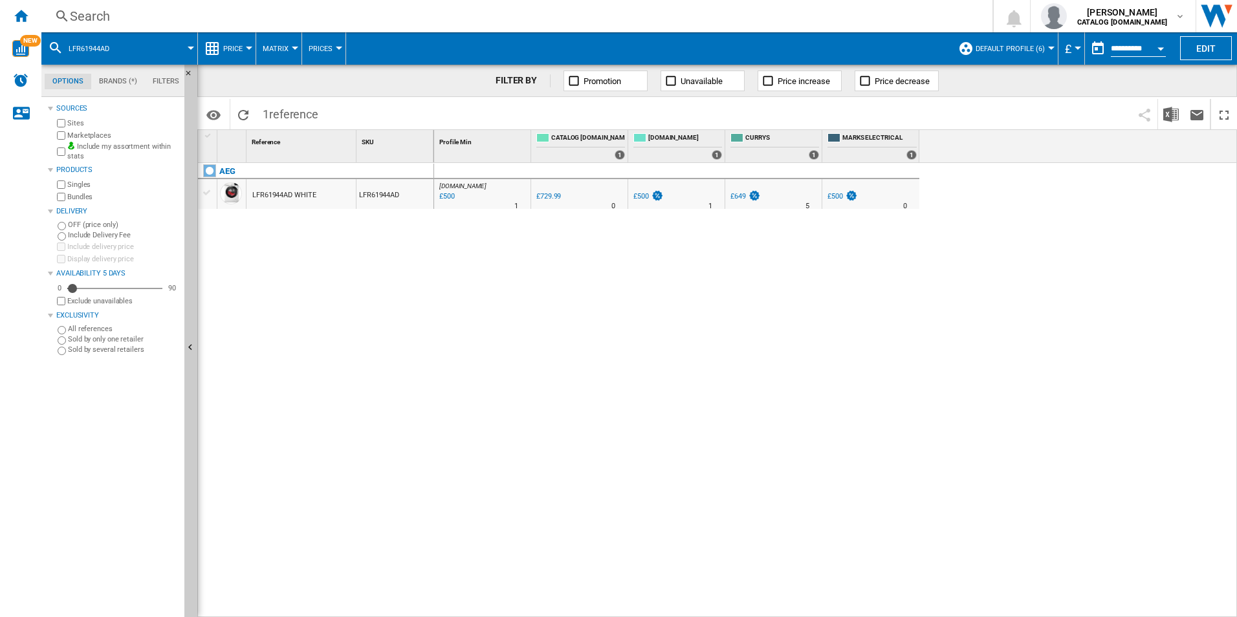
click at [770, 6] on div "Search Search 0 [PERSON_NAME] CATALOG [DOMAIN_NAME] CATALOG [DOMAIN_NAME] My se…" at bounding box center [638, 16] width 1195 height 32
click at [767, 10] on div "Search" at bounding box center [514, 16] width 889 height 18
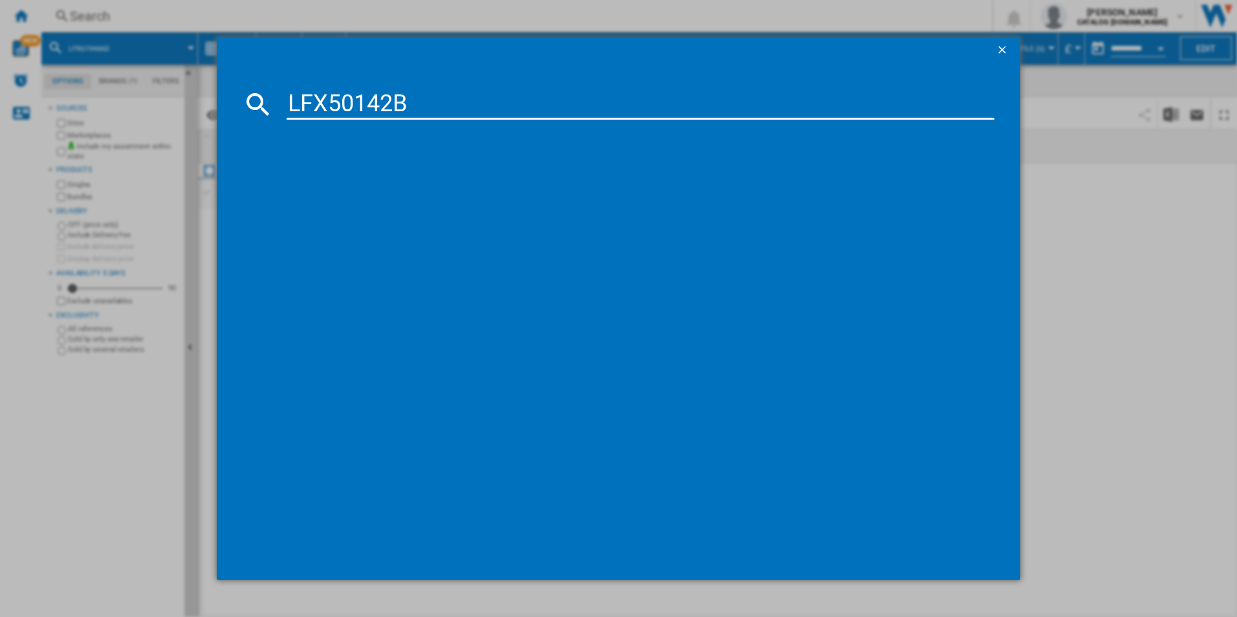
type input "LFX50142B"
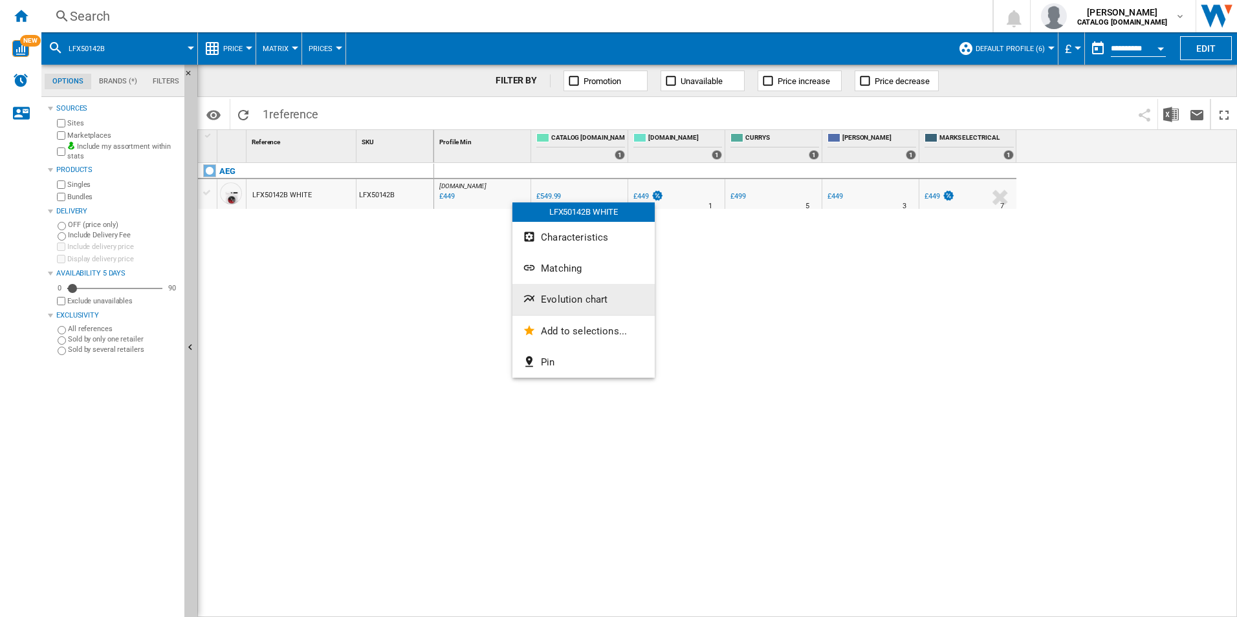
click at [573, 297] on span "Evolution chart" at bounding box center [574, 300] width 67 height 12
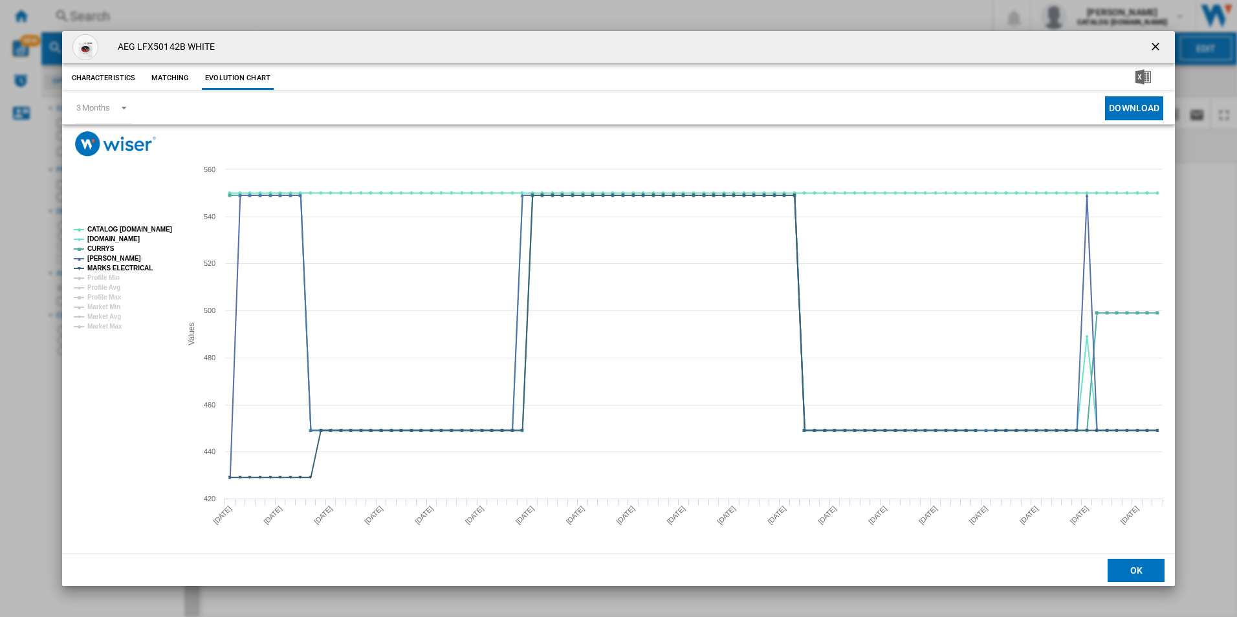
click at [127, 234] on rect "Product popup" at bounding box center [122, 278] width 107 height 114
click at [133, 228] on tspan "CATALOG [DOMAIN_NAME]" at bounding box center [129, 229] width 85 height 7
click at [131, 268] on tspan "MARKS ELECTRICAL" at bounding box center [119, 268] width 65 height 7
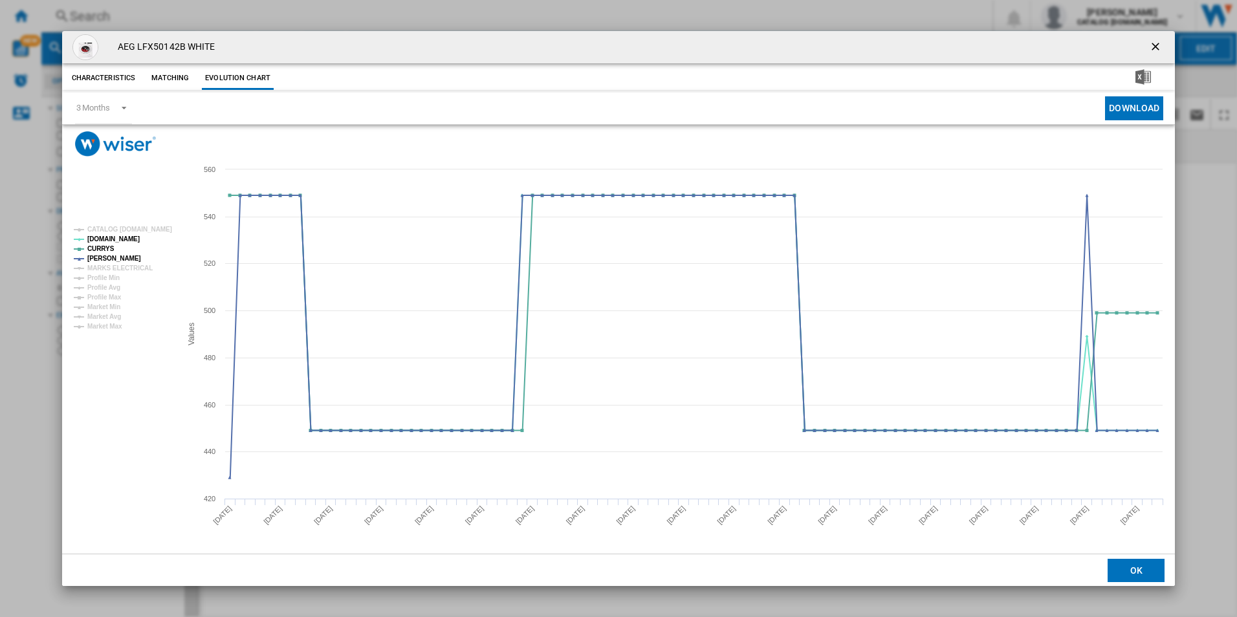
drag, startPoint x: 1152, startPoint y: 43, endPoint x: 981, endPoint y: 41, distance: 170.8
click at [1152, 43] on ng-md-icon "getI18NText('BUTTONS.CLOSE_DIALOG')" at bounding box center [1157, 48] width 16 height 16
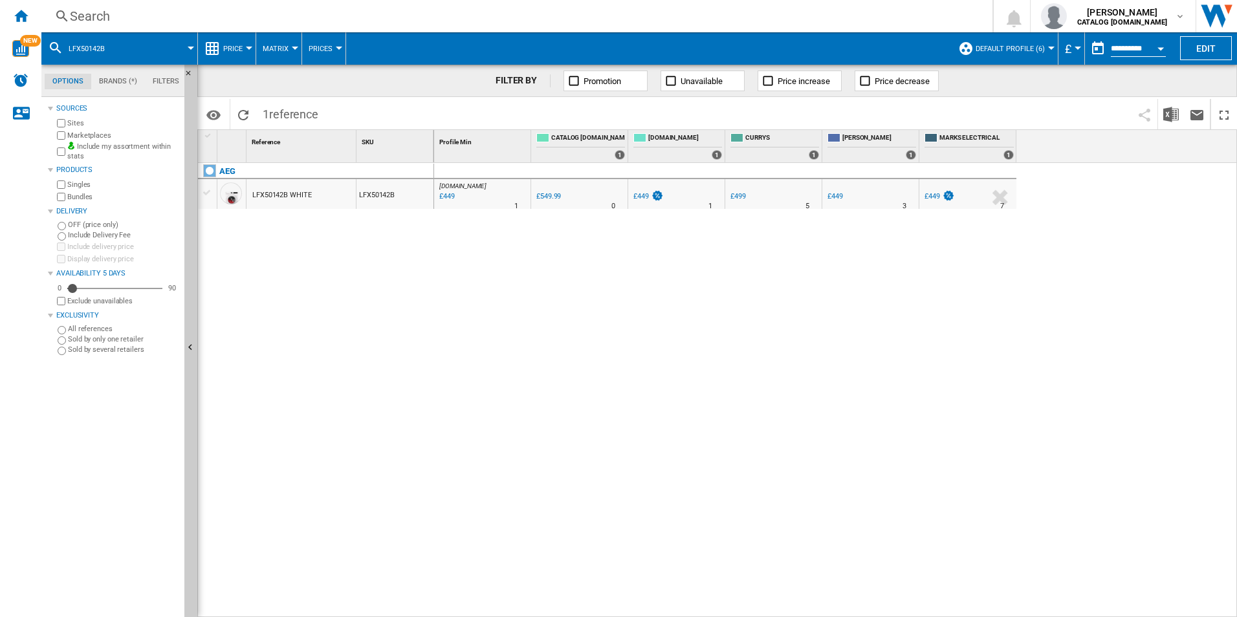
click at [847, 12] on div "Search" at bounding box center [514, 16] width 889 height 18
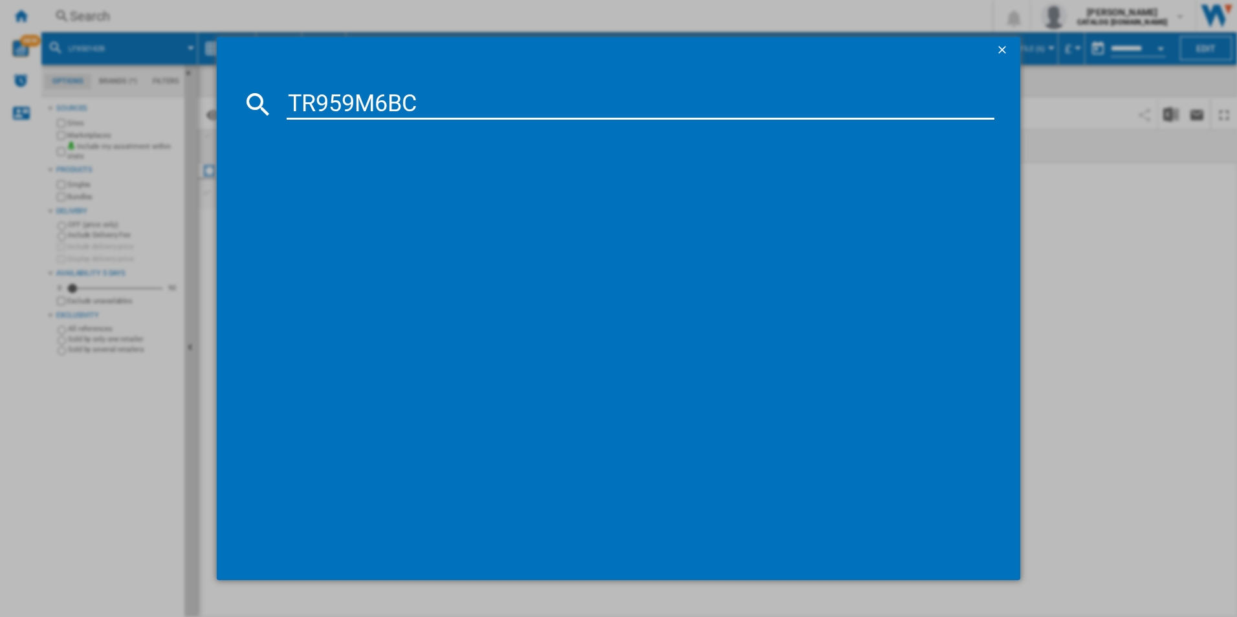
type input "TR959M6BC"
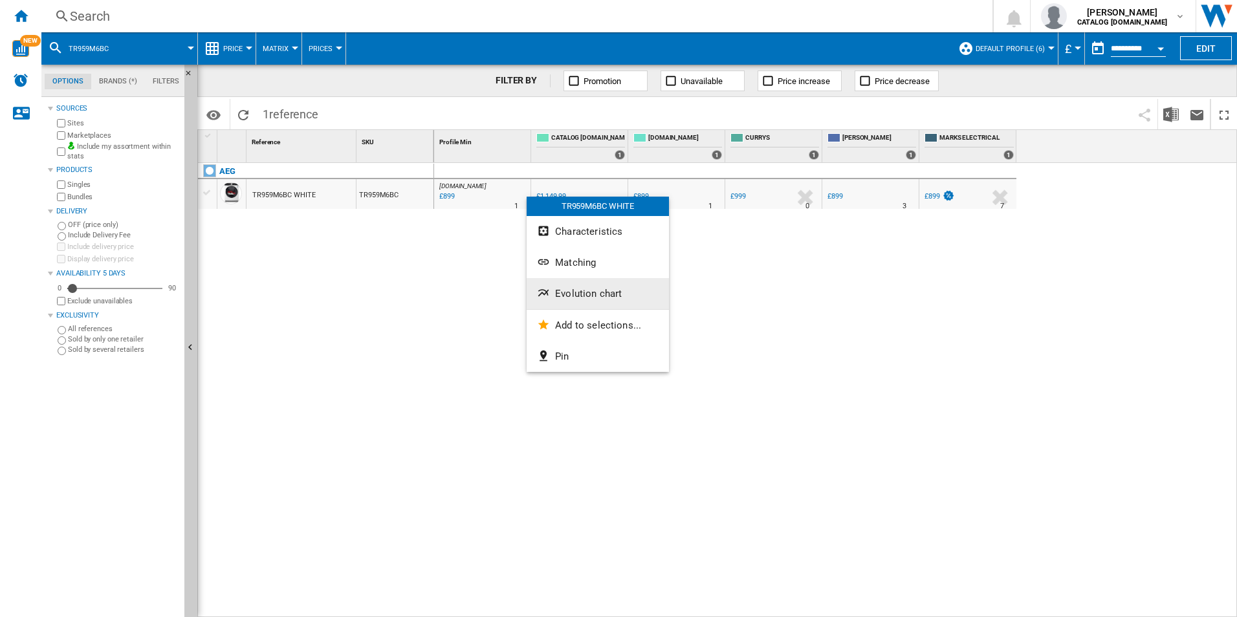
click at [567, 287] on button "Evolution chart" at bounding box center [598, 293] width 142 height 31
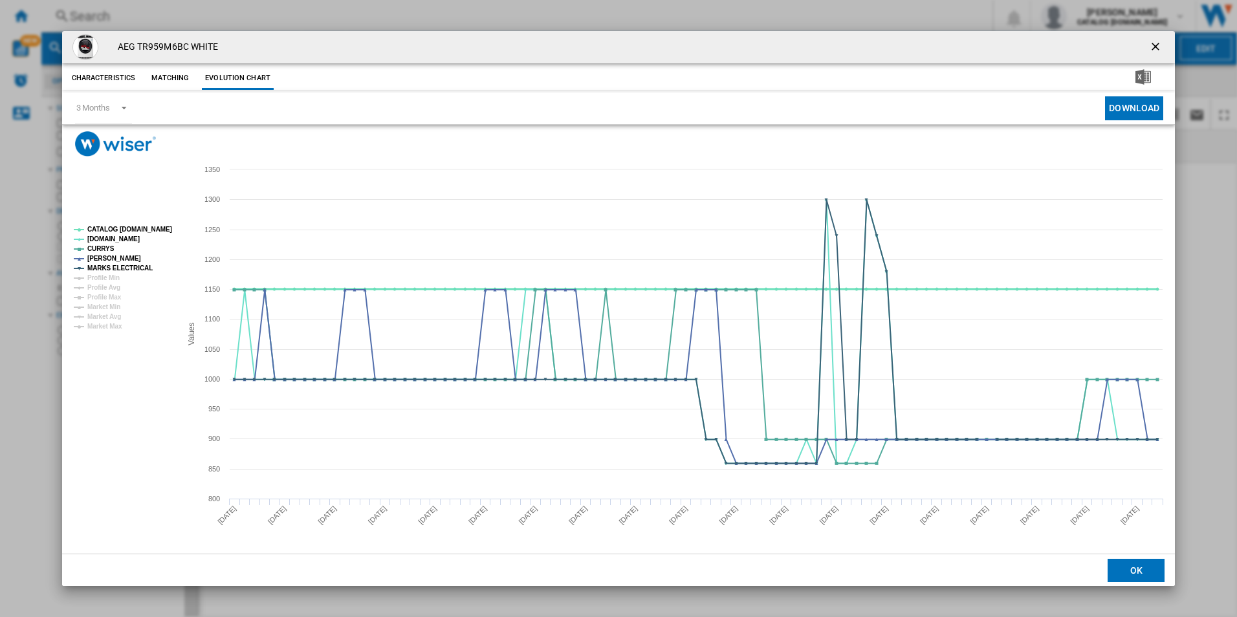
click at [153, 226] on tspan "CATALOG [DOMAIN_NAME]" at bounding box center [129, 229] width 85 height 7
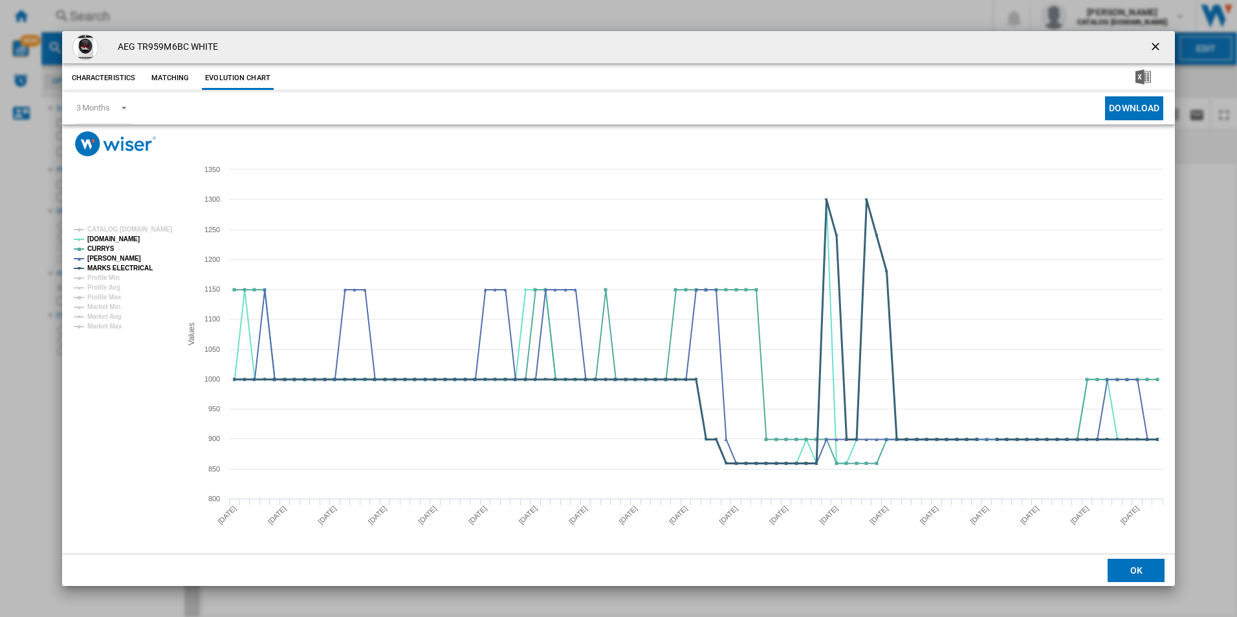
click at [136, 266] on tspan "MARKS ELECTRICAL" at bounding box center [119, 268] width 65 height 7
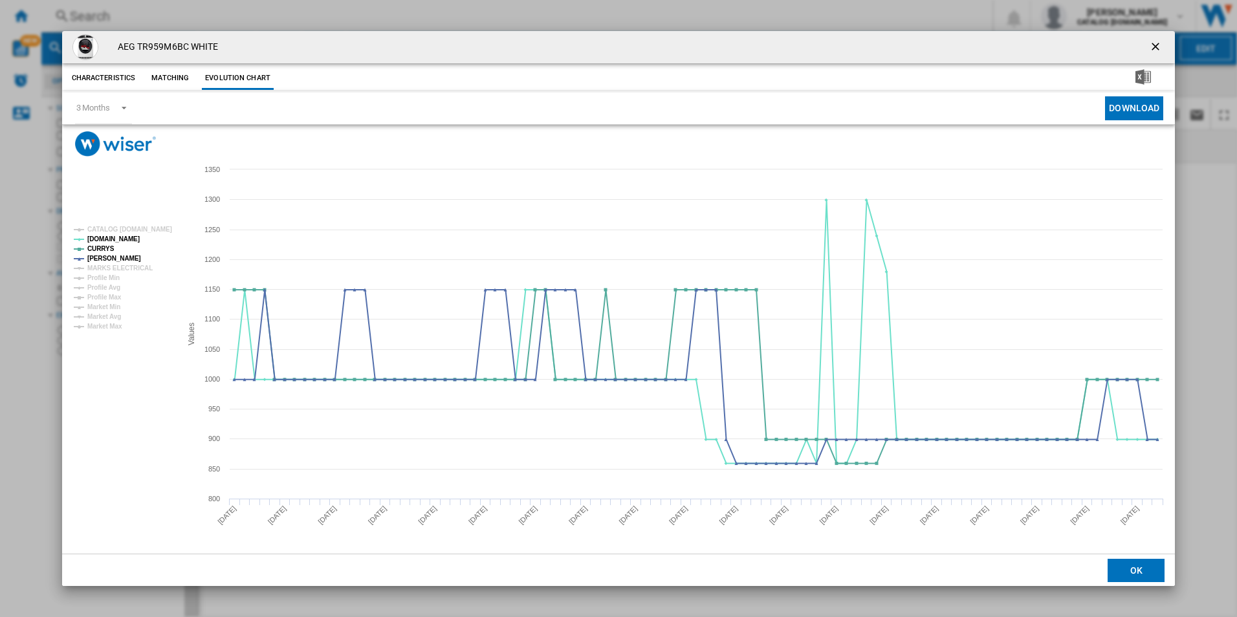
click at [1159, 52] on ng-md-icon "getI18NText('BUTTONS.CLOSE_DIALOG')" at bounding box center [1157, 48] width 16 height 16
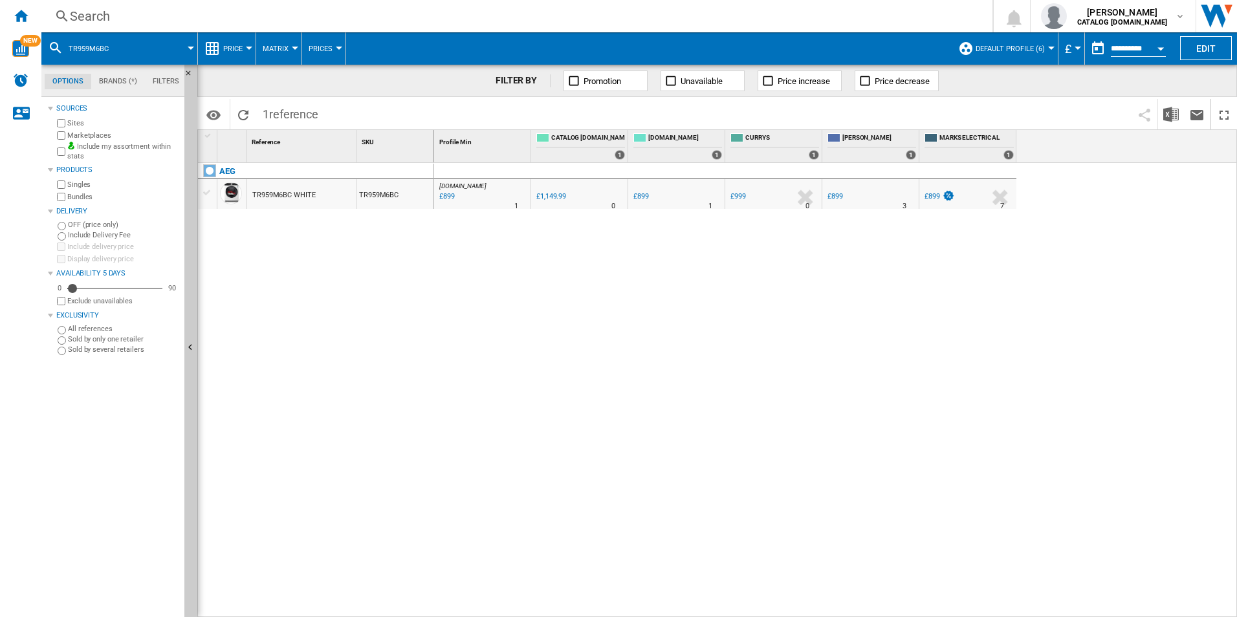
click at [898, 20] on div "Search" at bounding box center [514, 16] width 889 height 18
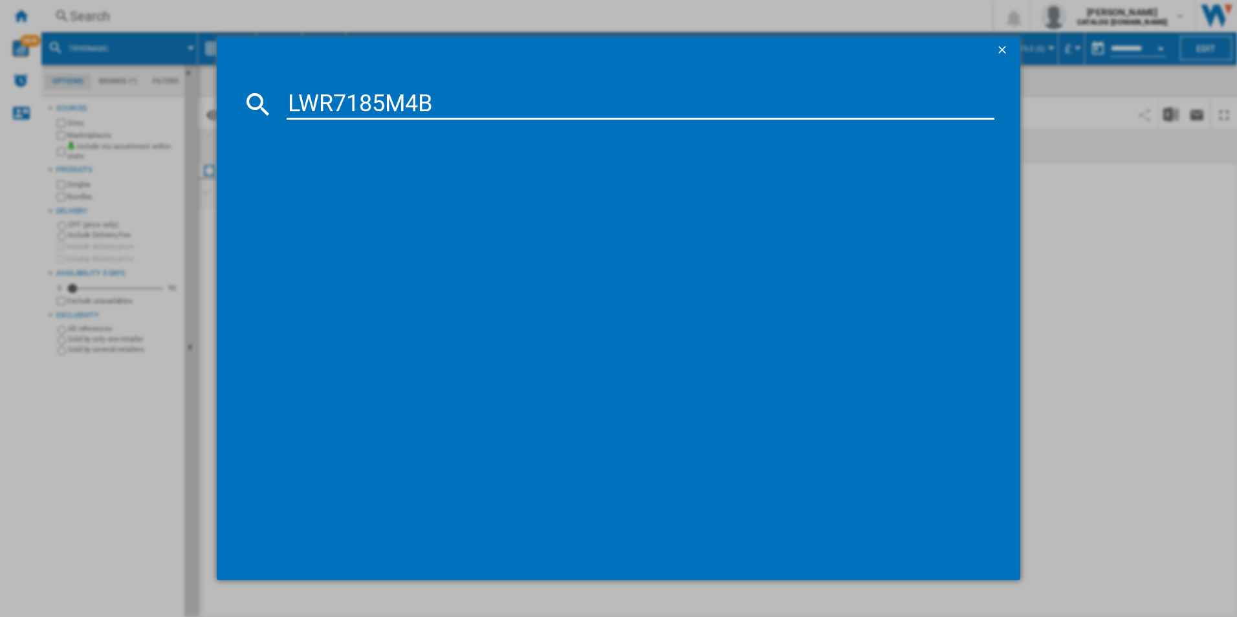
type input "LWR7185M4B"
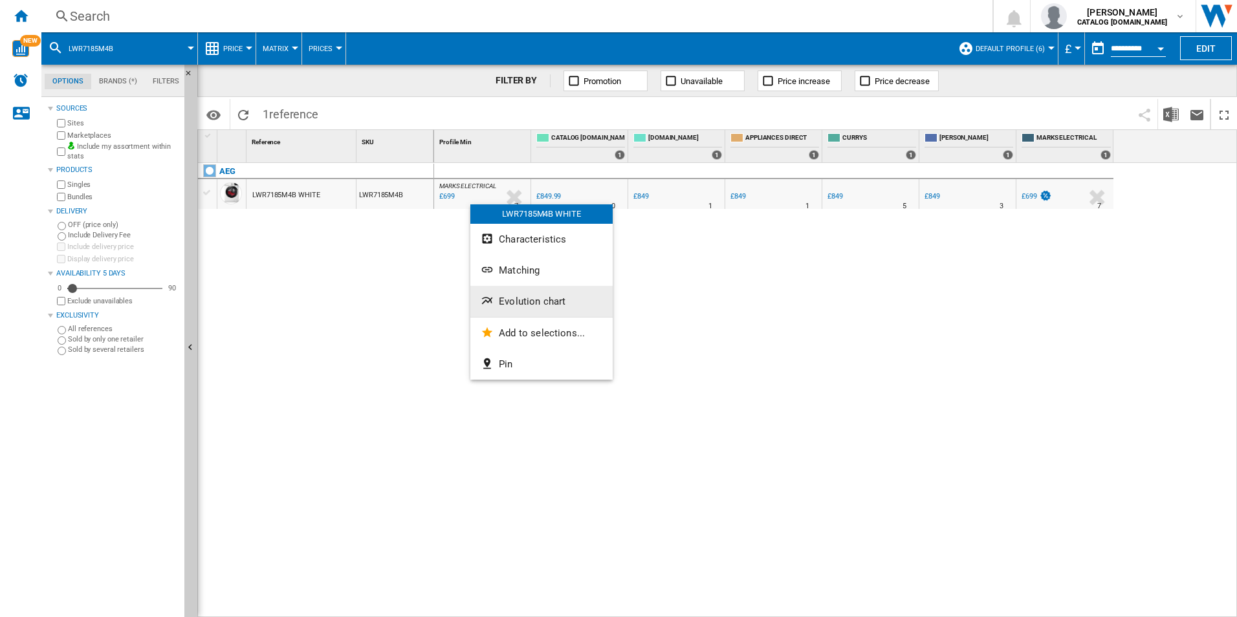
click at [506, 310] on button "Evolution chart" at bounding box center [541, 301] width 142 height 31
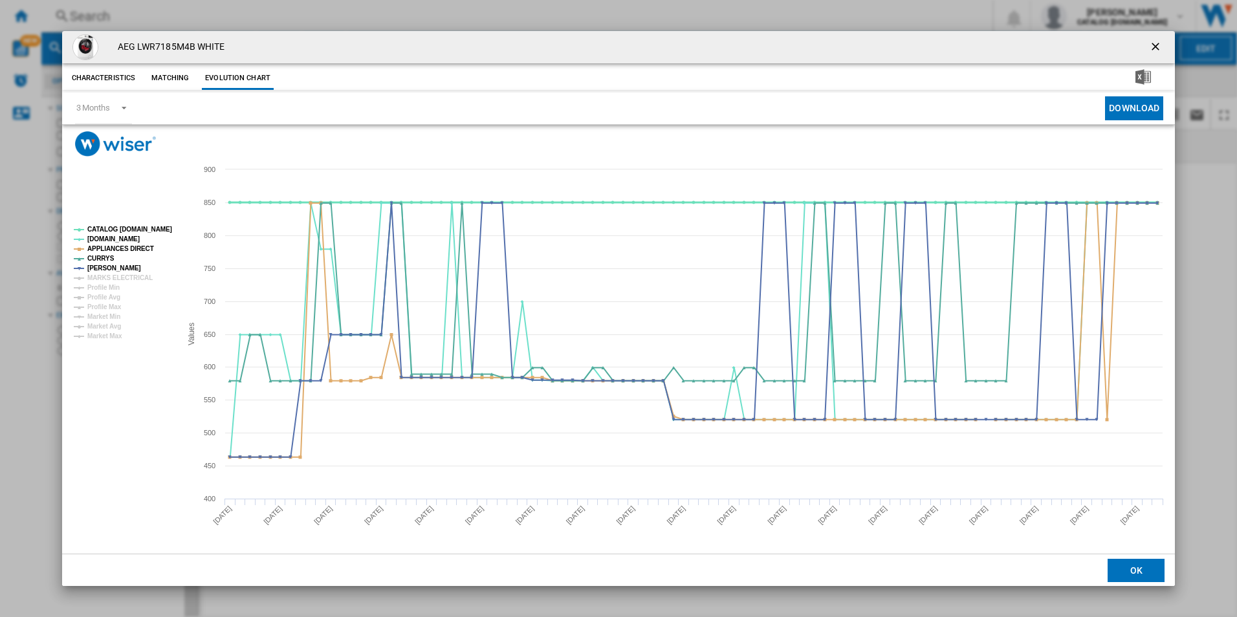
click at [152, 230] on tspan "CATALOG [DOMAIN_NAME]" at bounding box center [129, 229] width 85 height 7
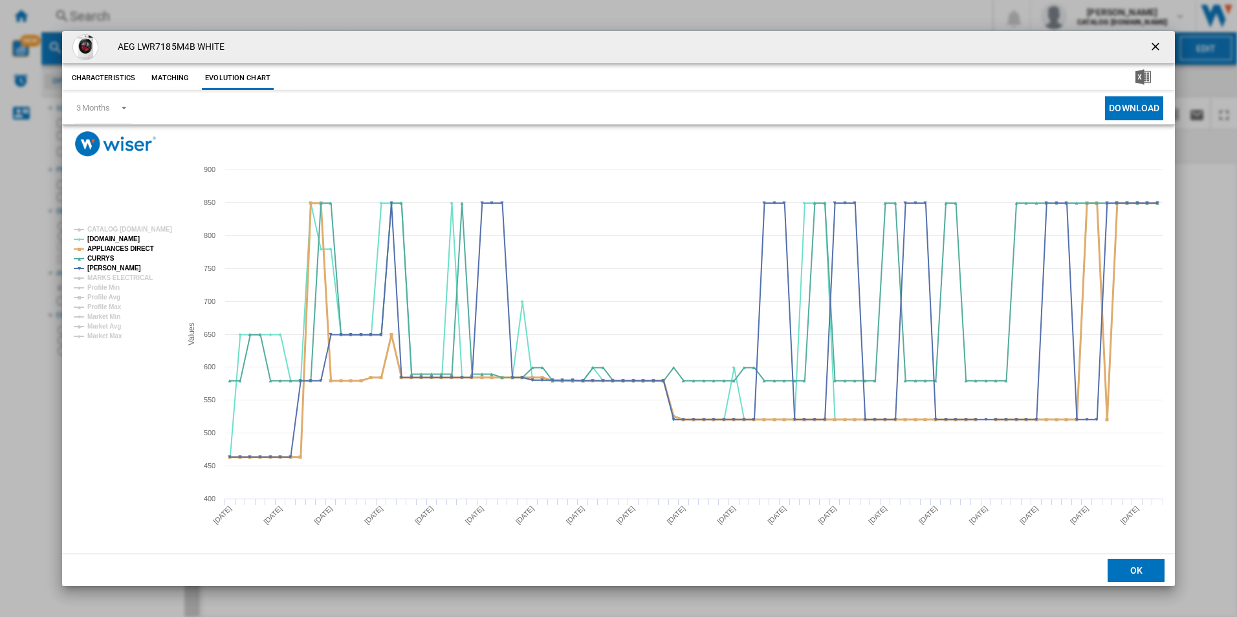
click at [143, 248] on tspan "APPLIANCES DIRECT" at bounding box center [120, 248] width 67 height 7
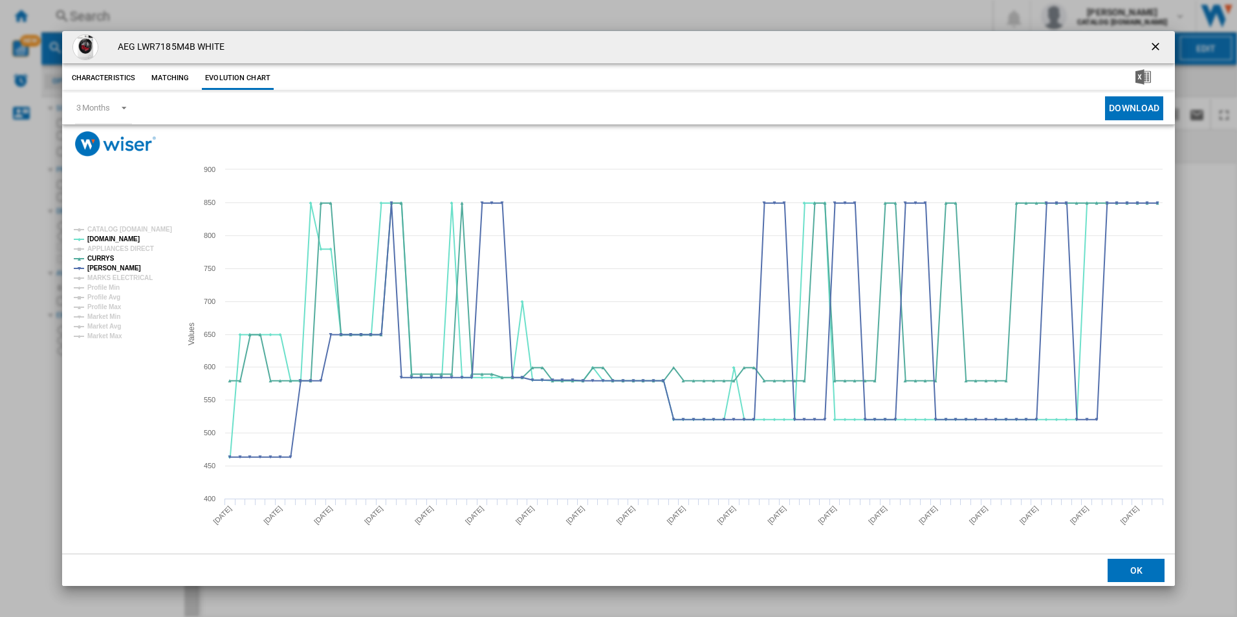
drag, startPoint x: 1160, startPoint y: 47, endPoint x: 1133, endPoint y: 43, distance: 28.0
click at [1160, 47] on ng-md-icon "getI18NText('BUTTONS.CLOSE_DIALOG')" at bounding box center [1157, 48] width 16 height 16
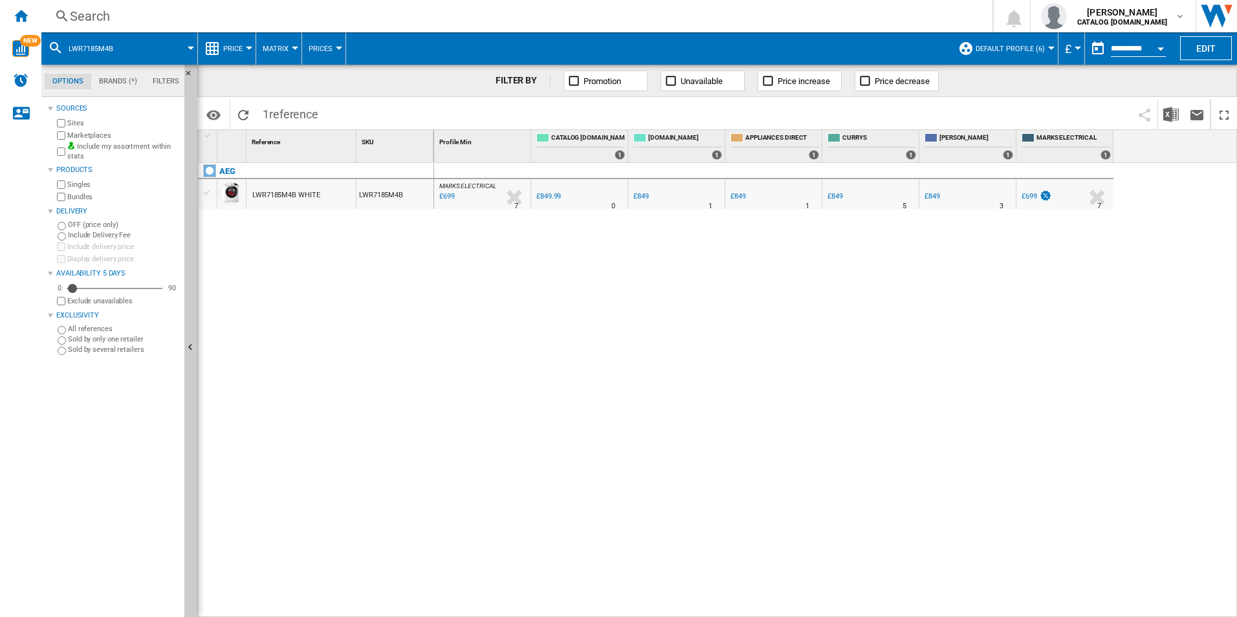
click at [874, 12] on div "Search" at bounding box center [514, 16] width 889 height 18
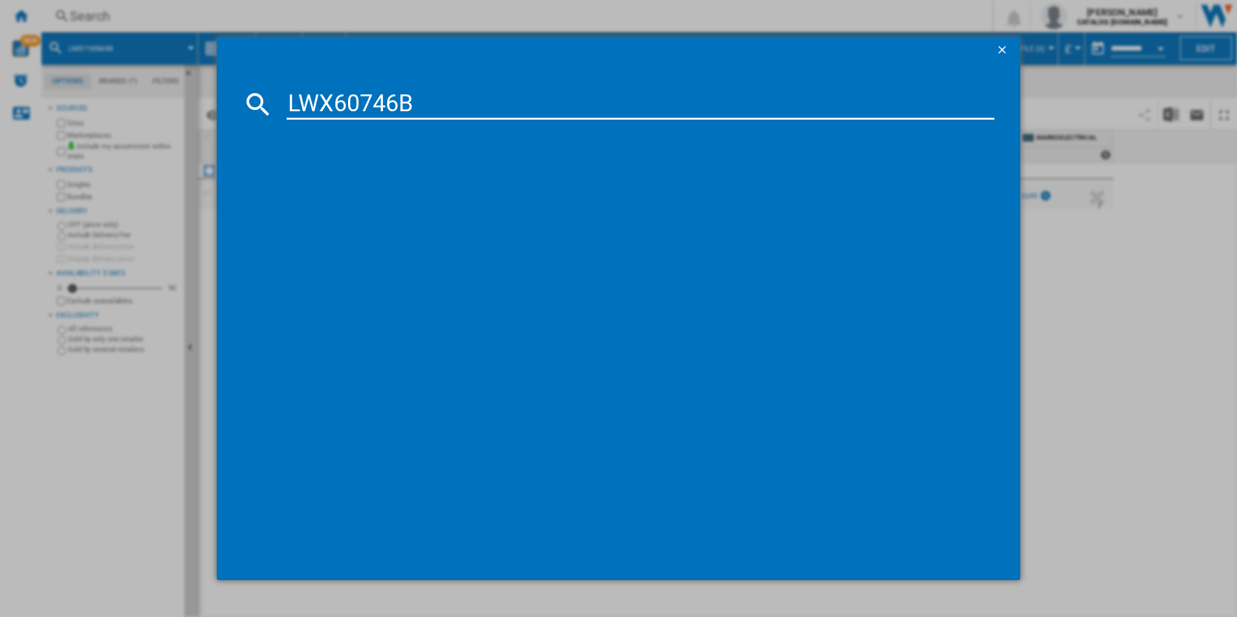
type input "LWX60746B"
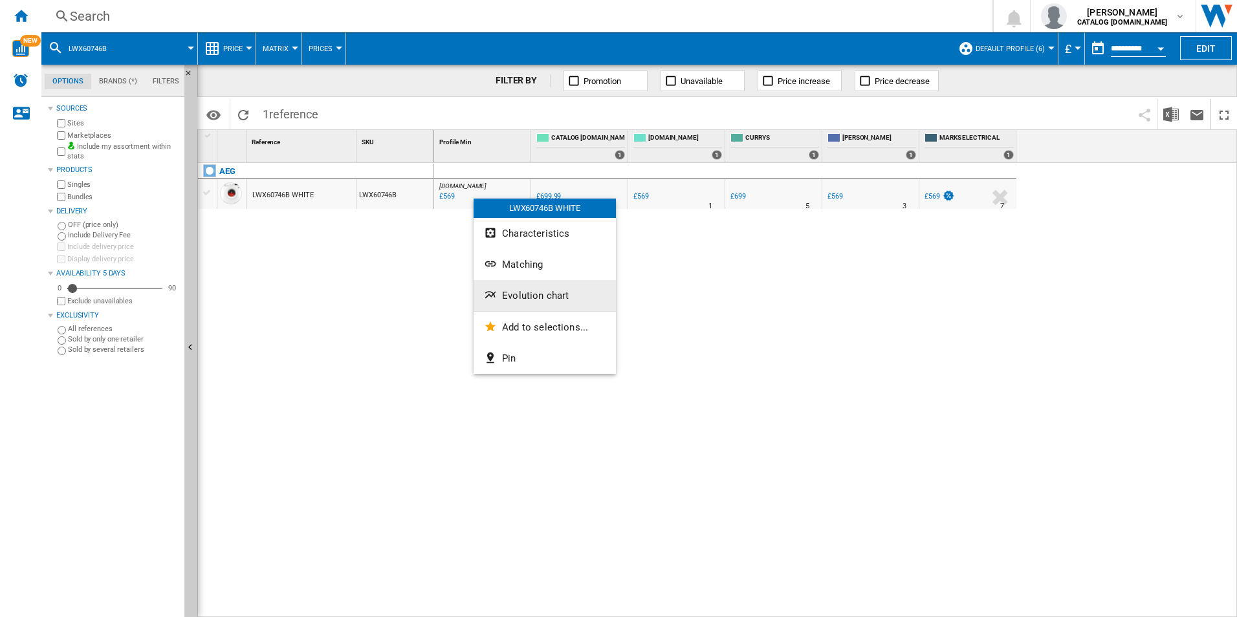
click at [527, 298] on span "Evolution chart" at bounding box center [535, 296] width 67 height 12
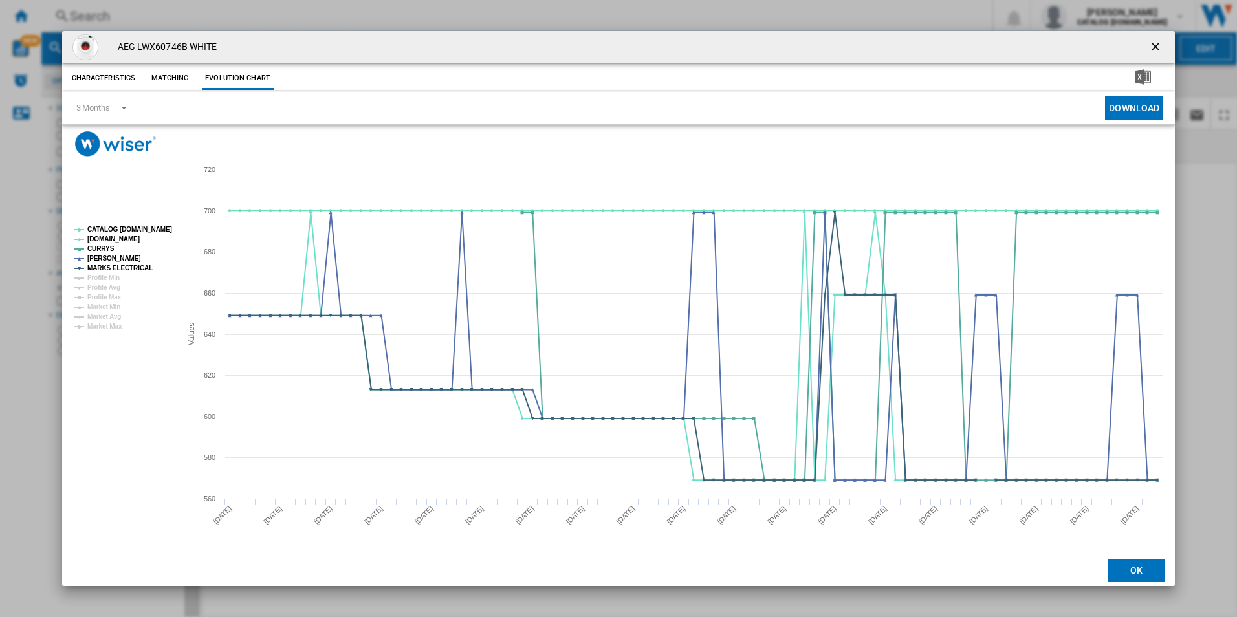
click at [155, 229] on tspan "CATALOG [DOMAIN_NAME]" at bounding box center [129, 229] width 85 height 7
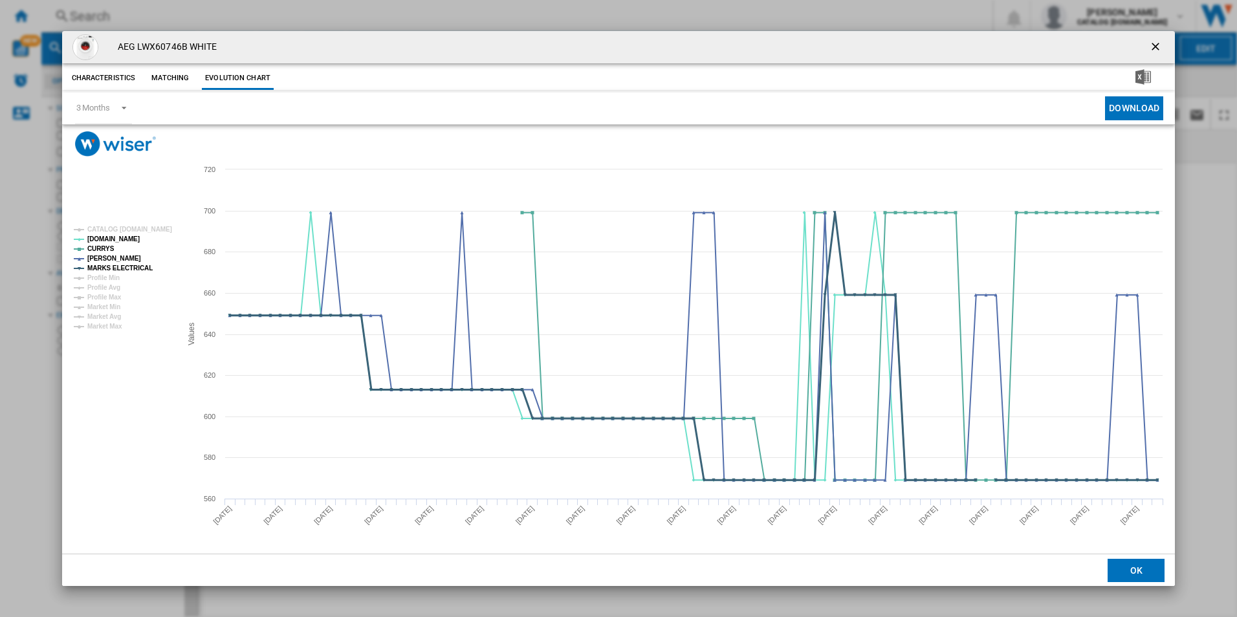
click at [131, 269] on tspan "MARKS ELECTRICAL" at bounding box center [119, 268] width 65 height 7
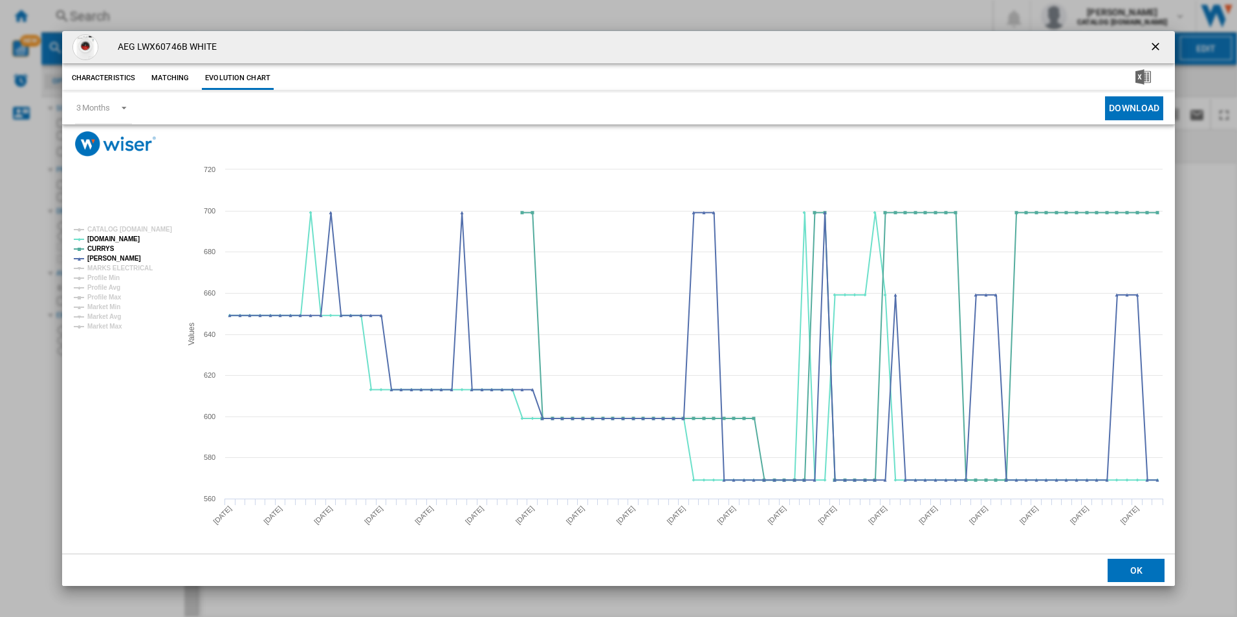
drag, startPoint x: 1155, startPoint y: 42, endPoint x: 930, endPoint y: 36, distance: 225.8
click at [1155, 42] on ng-md-icon "getI18NText('BUTTONS.CLOSE_DIALOG')" at bounding box center [1157, 48] width 16 height 16
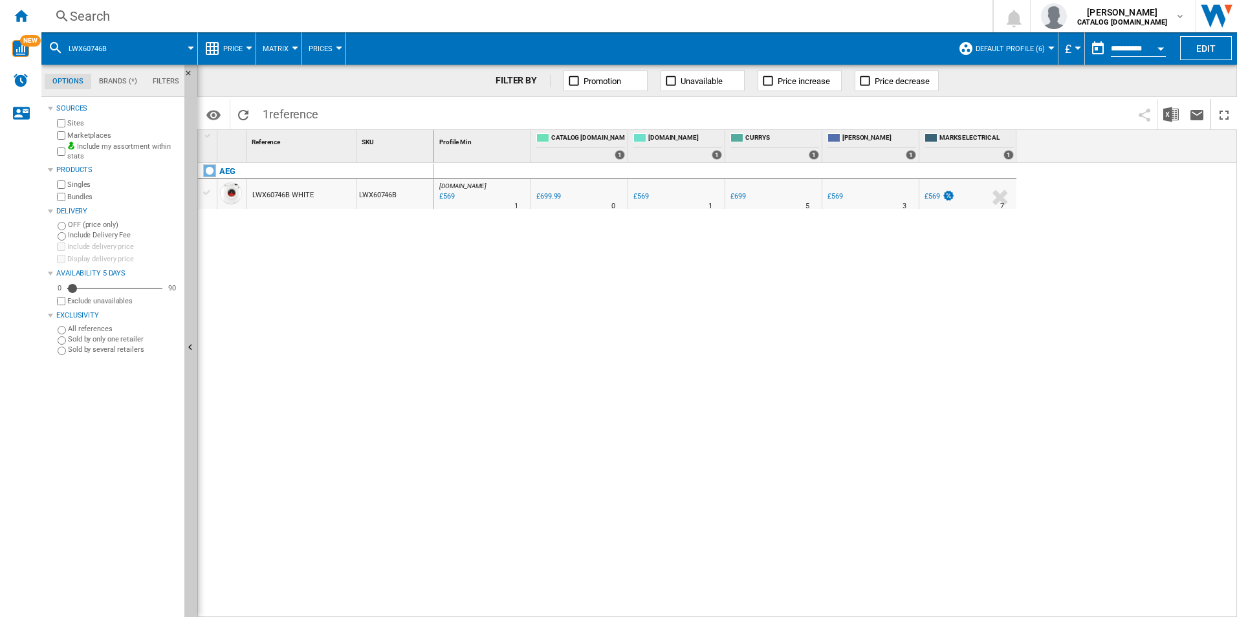
click at [862, 8] on div "Search" at bounding box center [514, 16] width 889 height 18
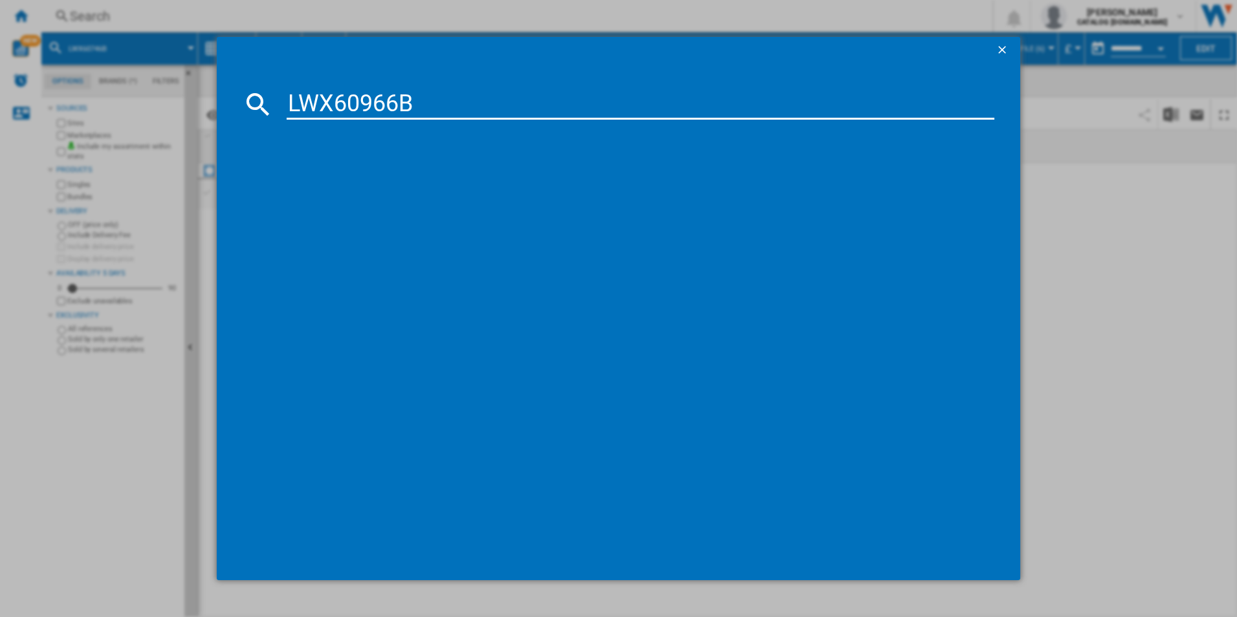
type input "LWX60966B"
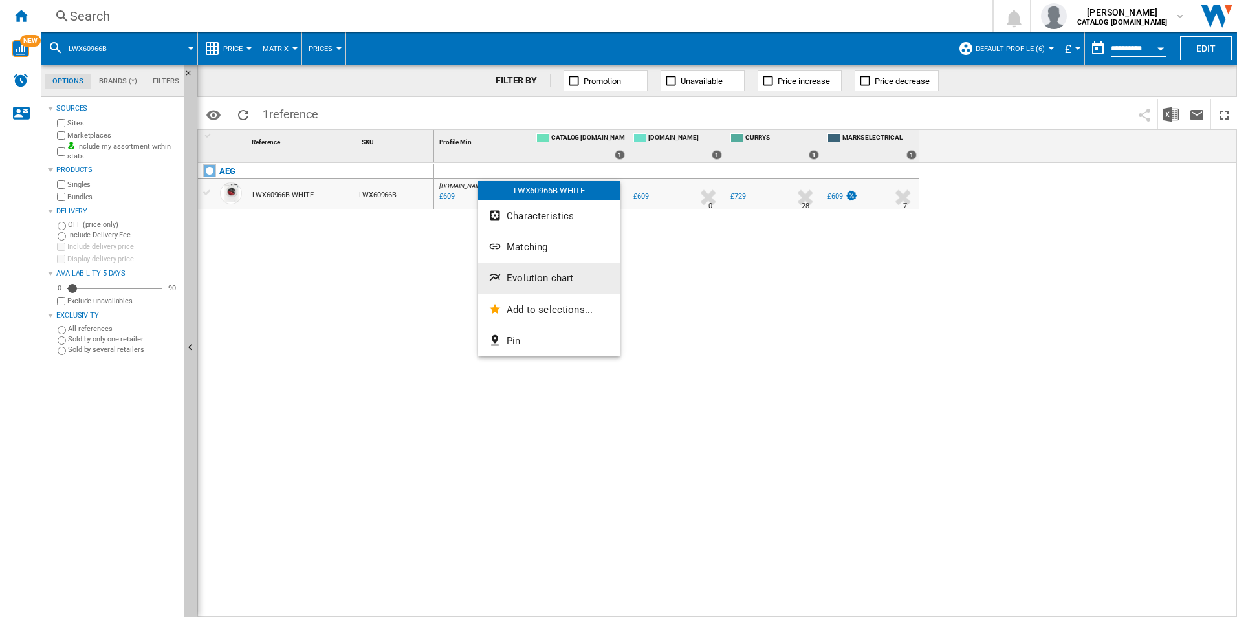
click at [508, 278] on span "Evolution chart" at bounding box center [540, 278] width 67 height 12
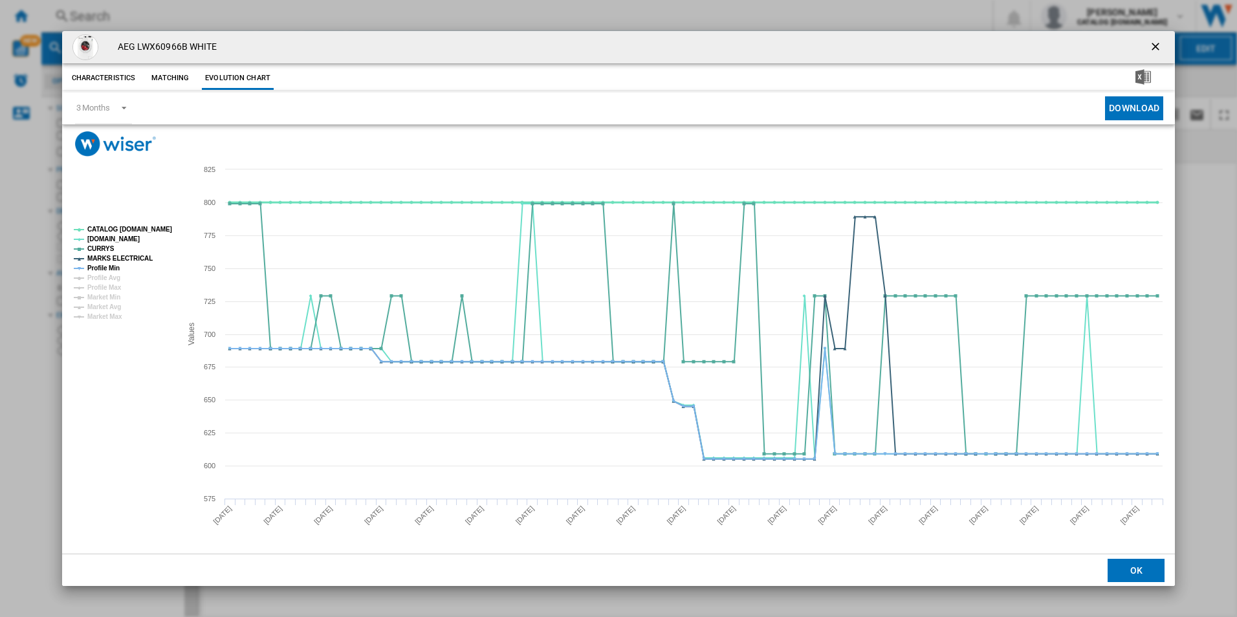
click at [157, 226] on tspan "CATALOG [DOMAIN_NAME]" at bounding box center [129, 229] width 85 height 7
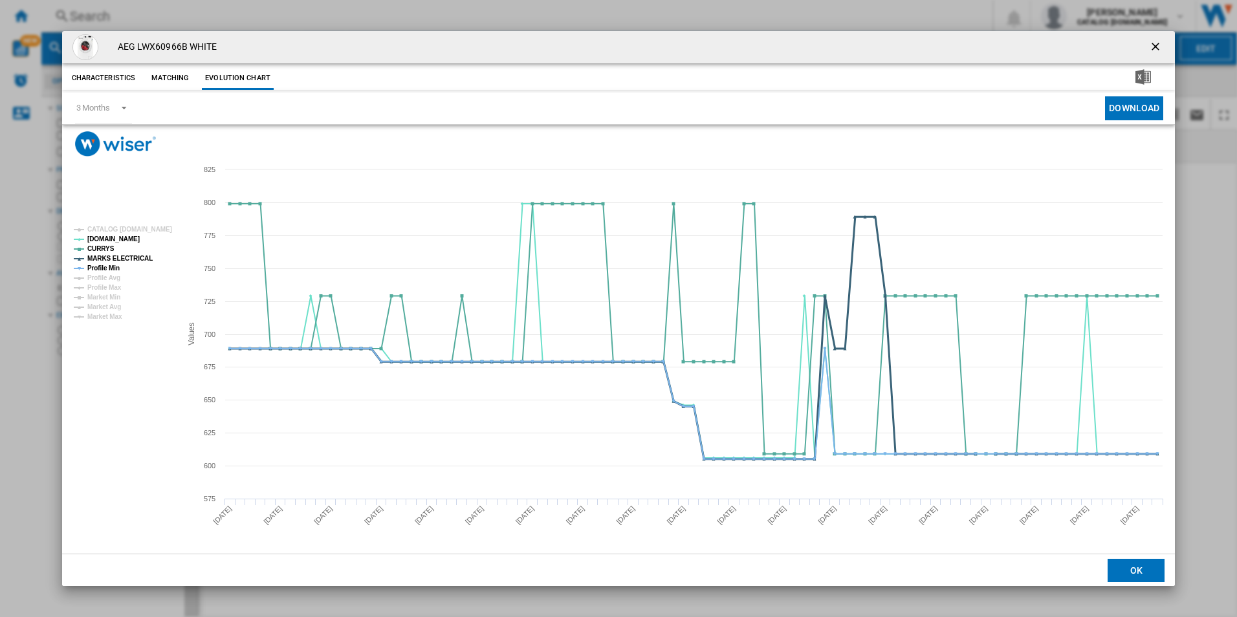
click at [115, 260] on tspan "MARKS ELECTRICAL" at bounding box center [119, 258] width 65 height 7
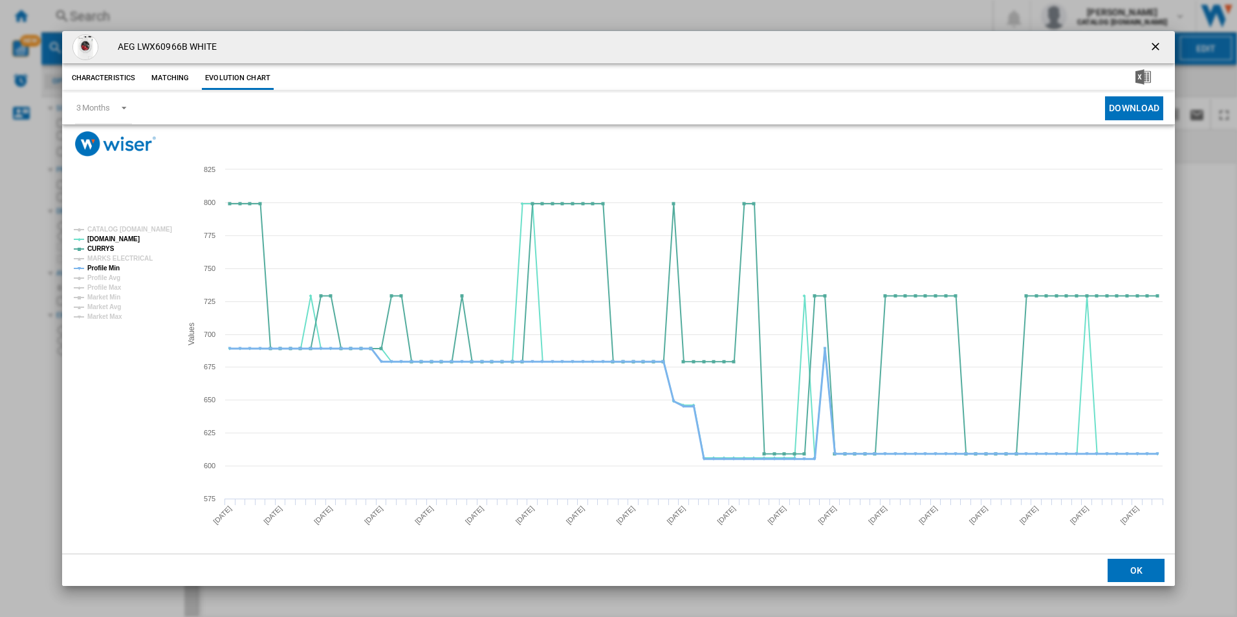
click at [106, 270] on tspan "Profile Min" at bounding box center [103, 268] width 32 height 7
click at [1159, 45] on ng-md-icon "getI18NText('BUTTONS.CLOSE_DIALOG')" at bounding box center [1157, 48] width 16 height 16
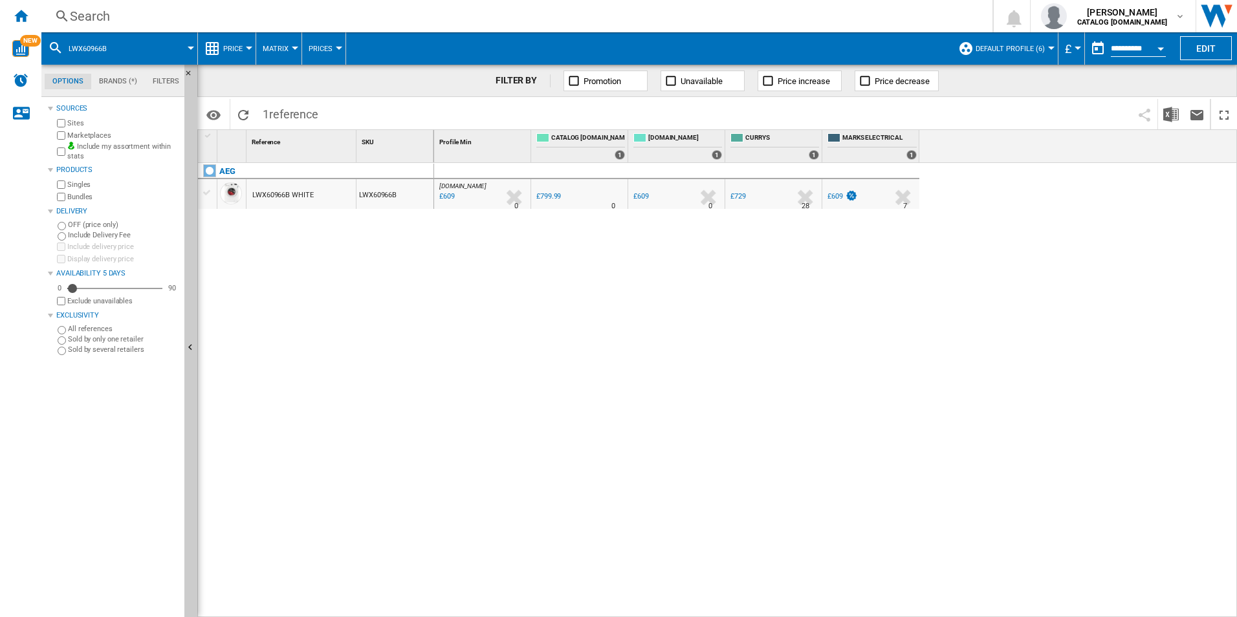
click at [825, 6] on div "Search Search 0 [PERSON_NAME] CATALOG [DOMAIN_NAME] CATALOG [DOMAIN_NAME] My se…" at bounding box center [638, 16] width 1195 height 32
click at [825, 14] on div "Search" at bounding box center [514, 16] width 889 height 18
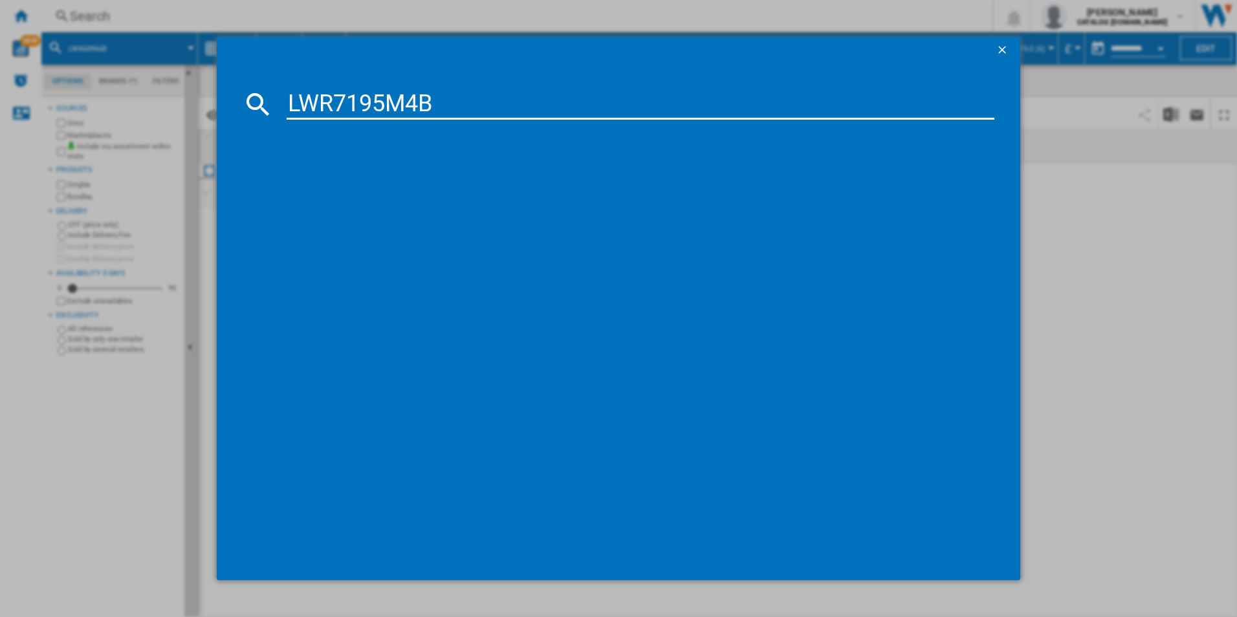
type input "LWR7195M4B"
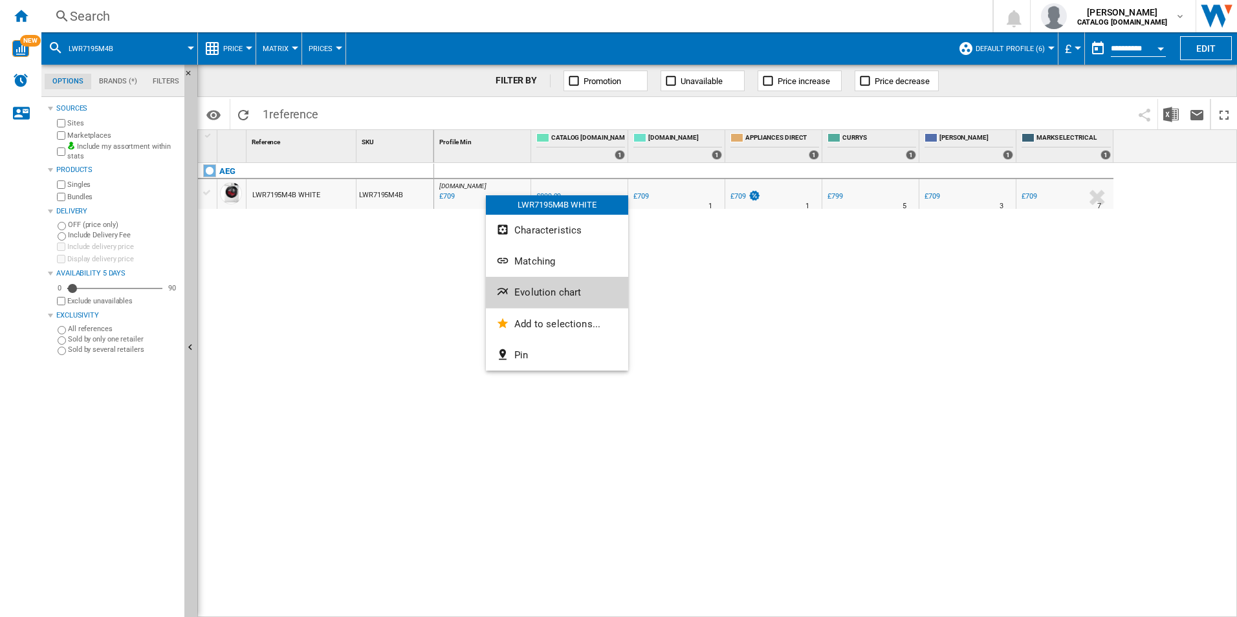
click at [535, 296] on span "Evolution chart" at bounding box center [547, 293] width 67 height 12
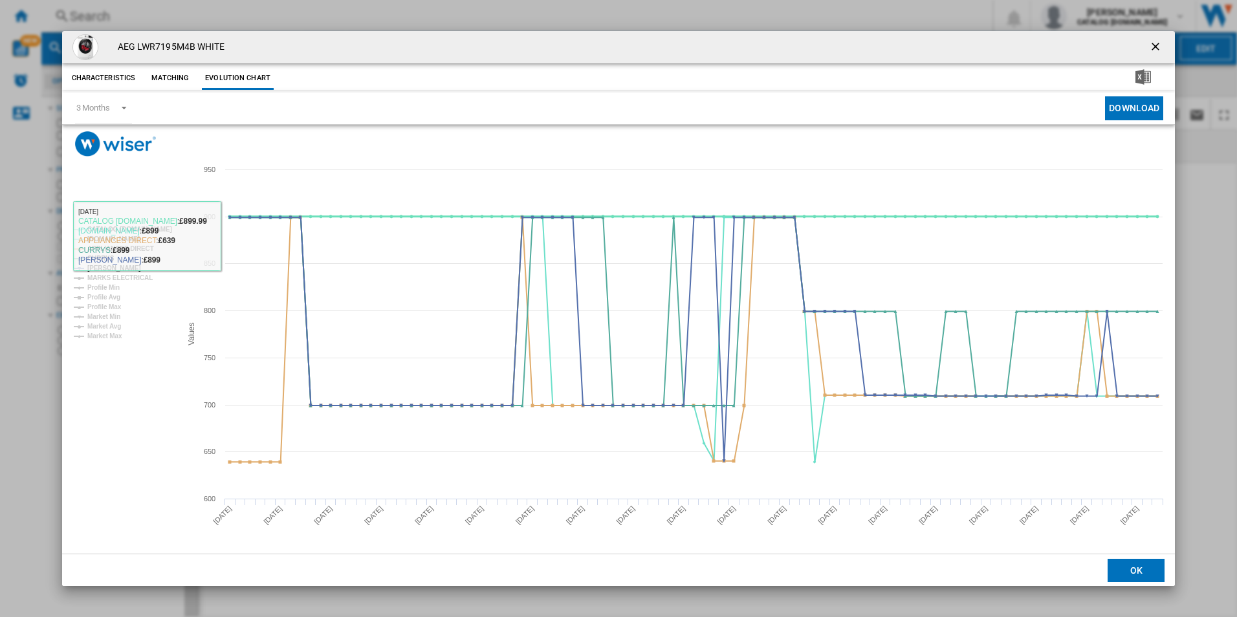
click at [154, 228] on tspan "CATALOG [DOMAIN_NAME]" at bounding box center [129, 229] width 85 height 7
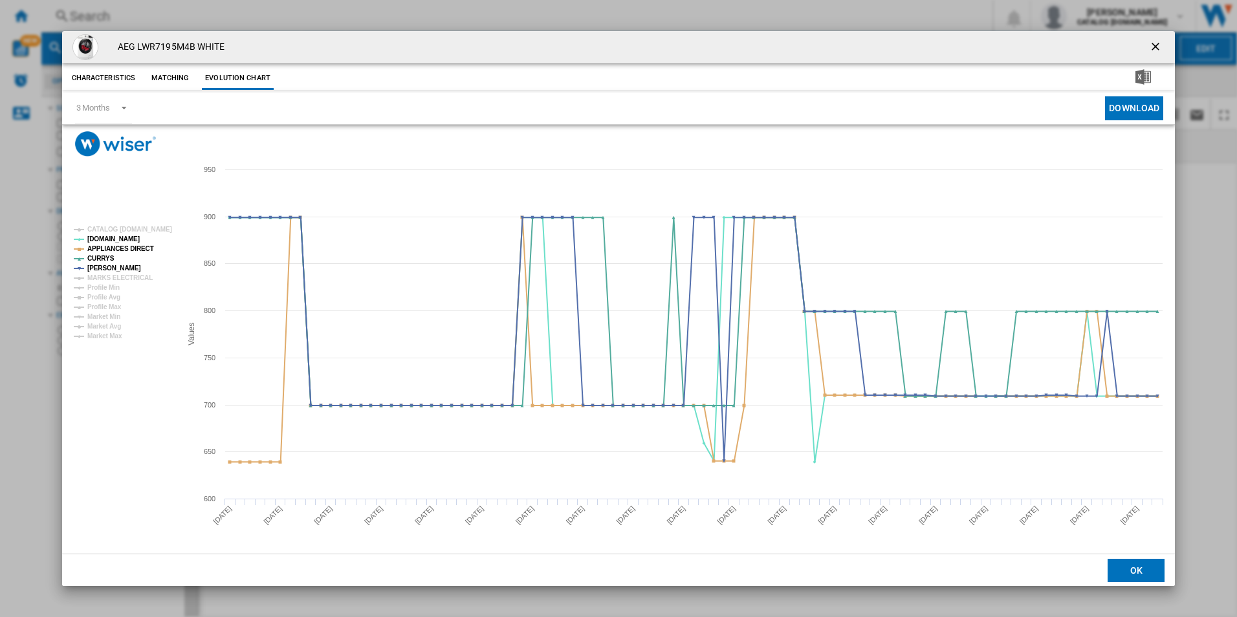
click at [141, 239] on rect "Product popup" at bounding box center [122, 283] width 107 height 124
click at [130, 257] on rect "Product popup" at bounding box center [122, 283] width 107 height 124
click at [135, 250] on tspan "APPLIANCES DIRECT" at bounding box center [120, 248] width 67 height 7
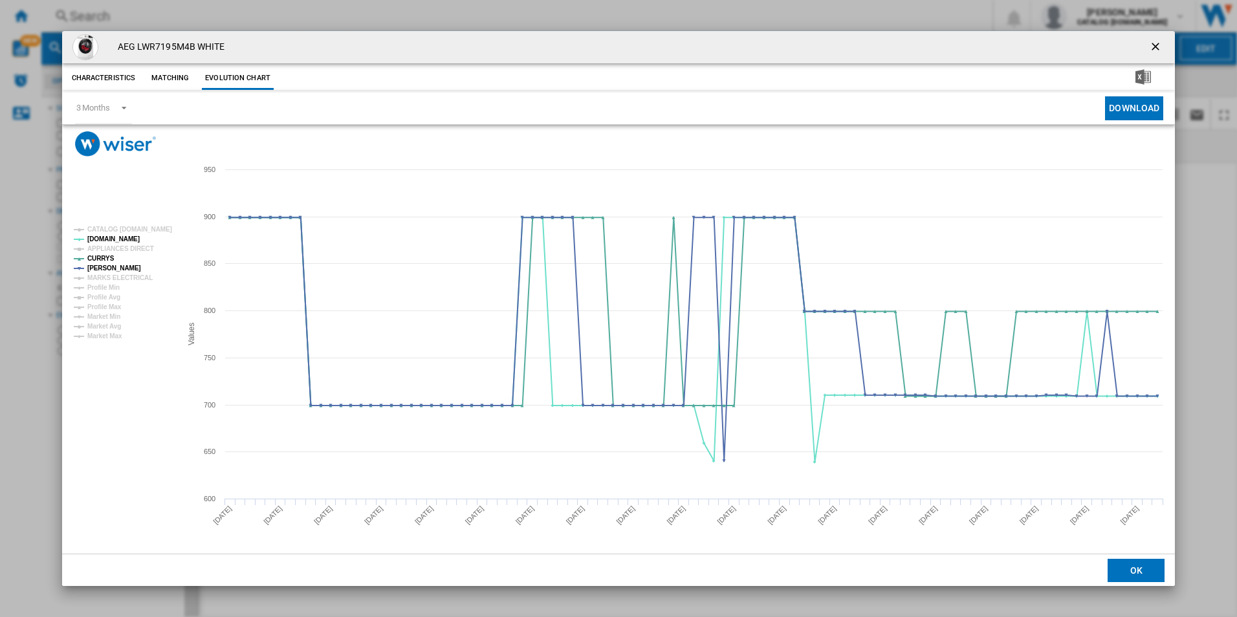
click at [1153, 45] on ng-md-icon "getI18NText('BUTTONS.CLOSE_DIALOG')" at bounding box center [1157, 48] width 16 height 16
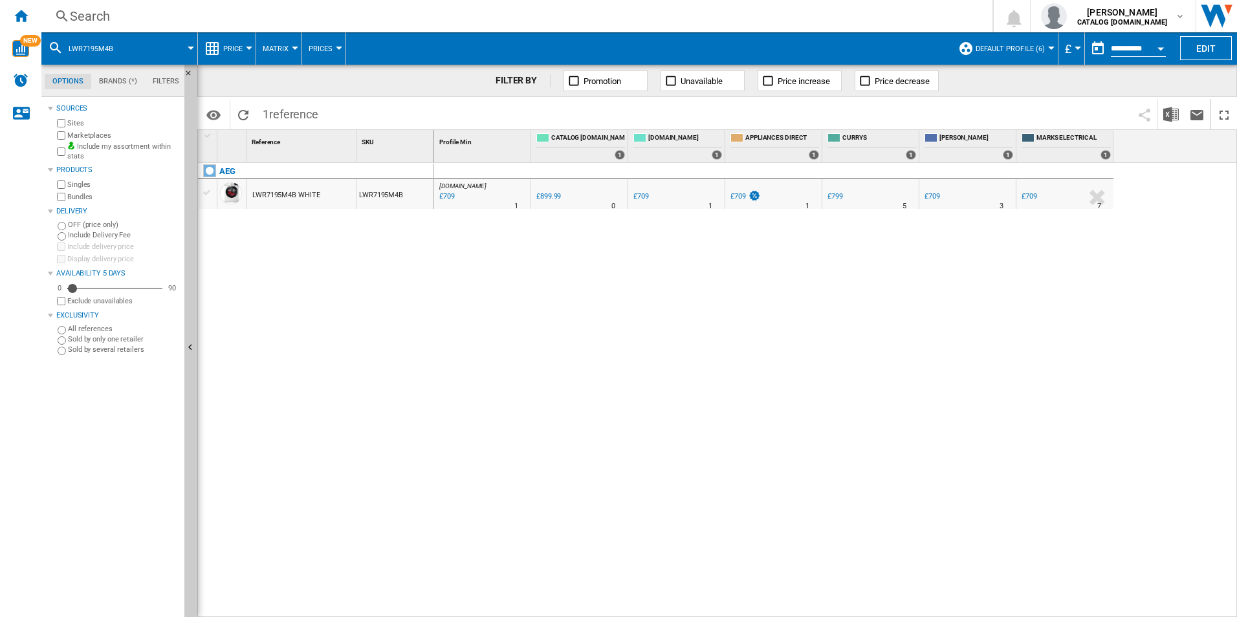
drag, startPoint x: 860, startPoint y: 327, endPoint x: 259, endPoint y: 128, distance: 632.9
click at [860, 327] on div "[DOMAIN_NAME] : AO -21.2 % £709 % N/A 1 [DOMAIN_NAME] : AO 0.0 % £899.99 % N/A" at bounding box center [835, 390] width 803 height 455
click at [487, 340] on div "[DOMAIN_NAME] : AO -21.2 % £709 % N/A 1 [DOMAIN_NAME] : AO 0.0 % £899.99 % N/A" at bounding box center [835, 390] width 803 height 455
click at [620, 432] on div "[DOMAIN_NAME] : AO -21.2 % £709 % N/A 1 [DOMAIN_NAME] : AO 0.0 % £899.99 % N/A" at bounding box center [835, 390] width 803 height 455
click at [338, 265] on div "AEG LWR7195M4B WHITE LWR7195M4B" at bounding box center [316, 387] width 236 height 448
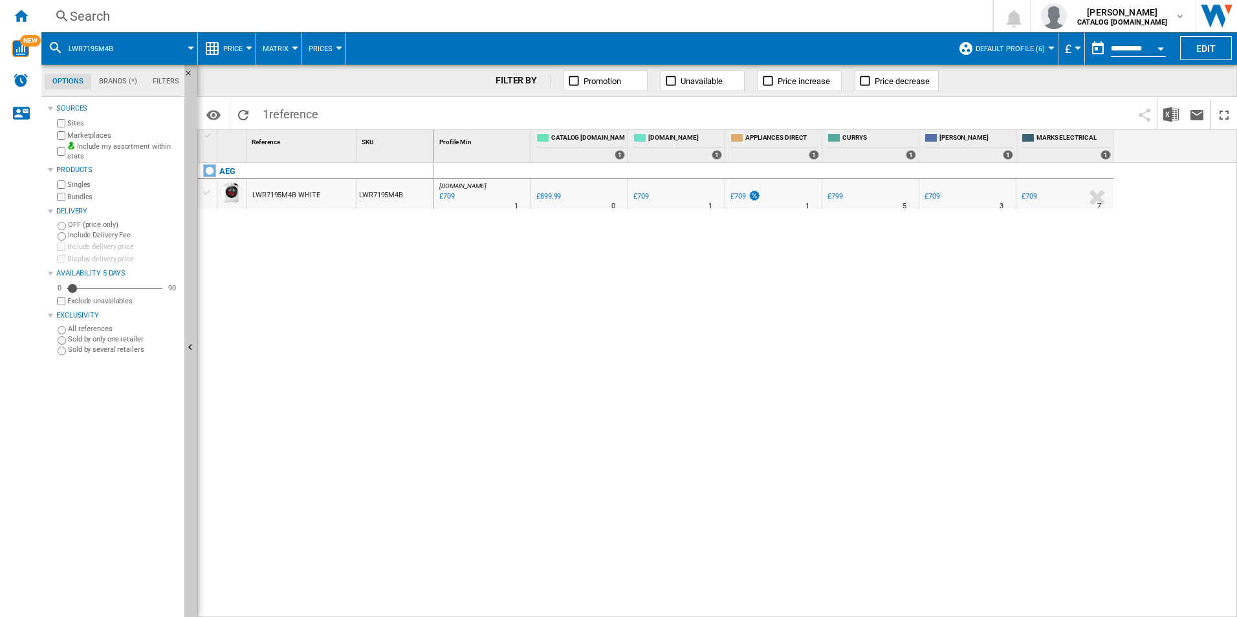
click at [550, 403] on div "[DOMAIN_NAME] : AO -21.2 % £709 % N/A 1 [DOMAIN_NAME] : AO 0.0 % £899.99 % N/A" at bounding box center [835, 390] width 803 height 455
